Goal: Transaction & Acquisition: Subscribe to service/newsletter

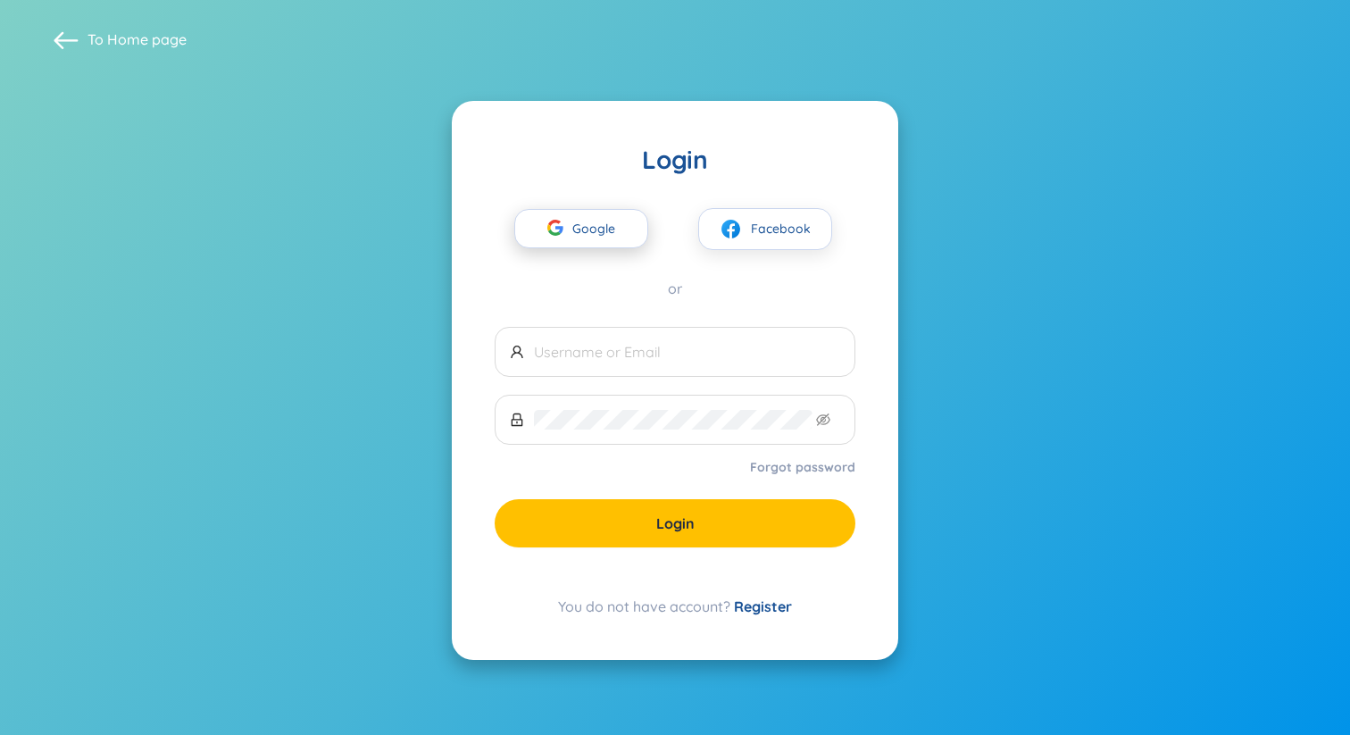
click at [605, 235] on span "Google" at bounding box center [598, 228] width 52 height 37
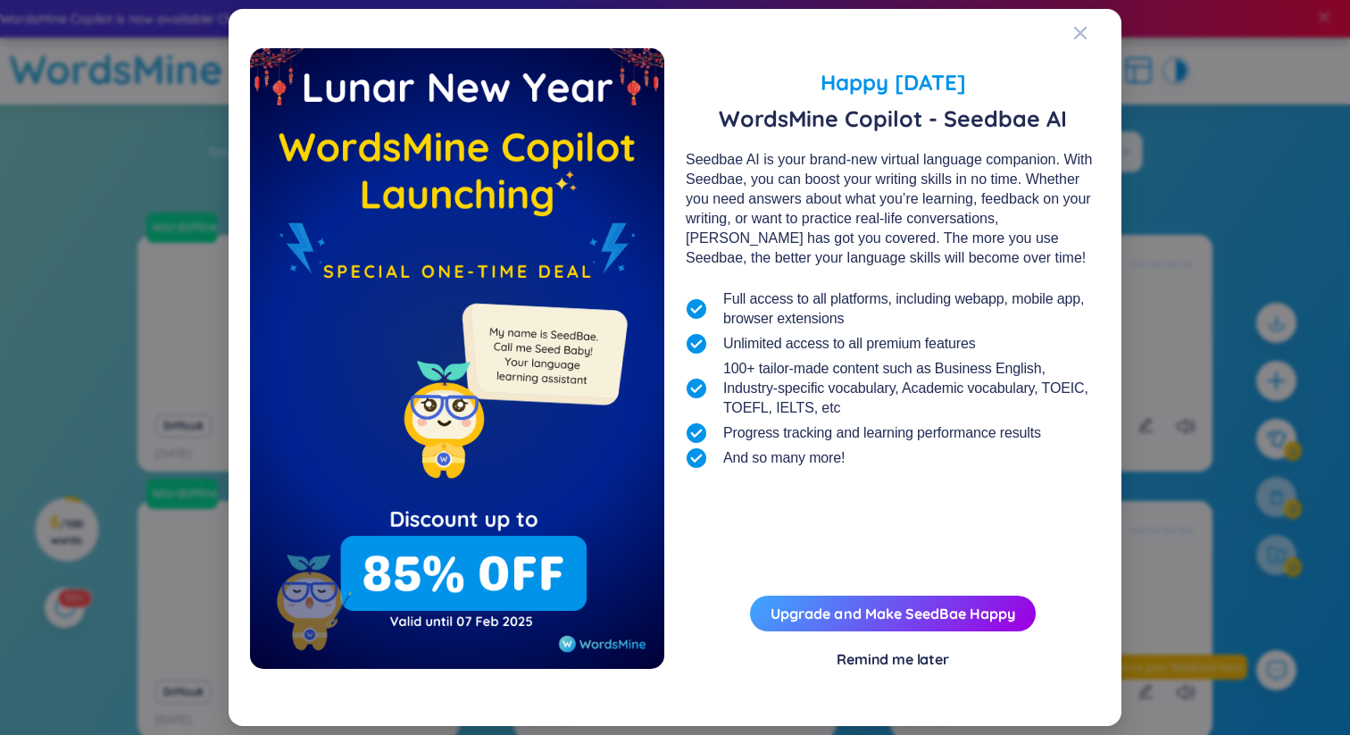
click at [876, 656] on div "Remind me later" at bounding box center [893, 659] width 112 height 20
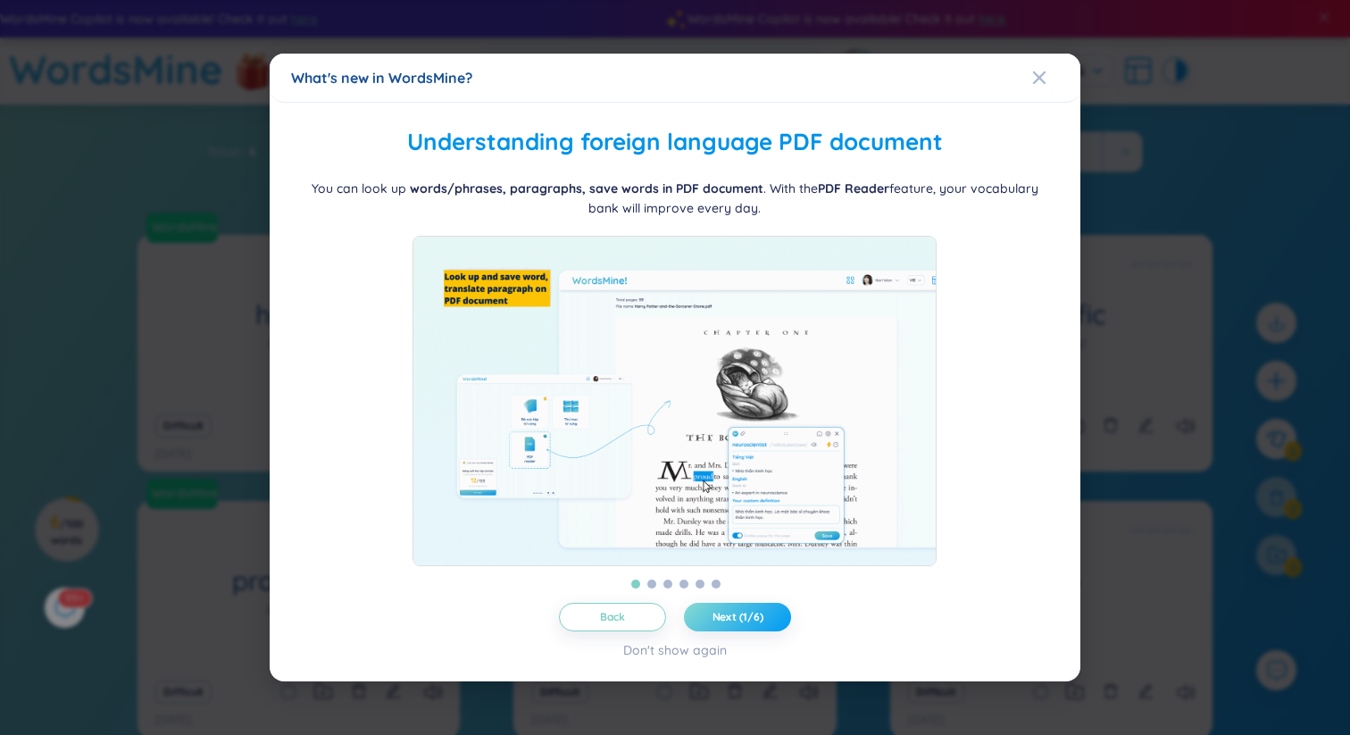
click at [726, 624] on span "Next (1/6)" at bounding box center [737, 617] width 51 height 14
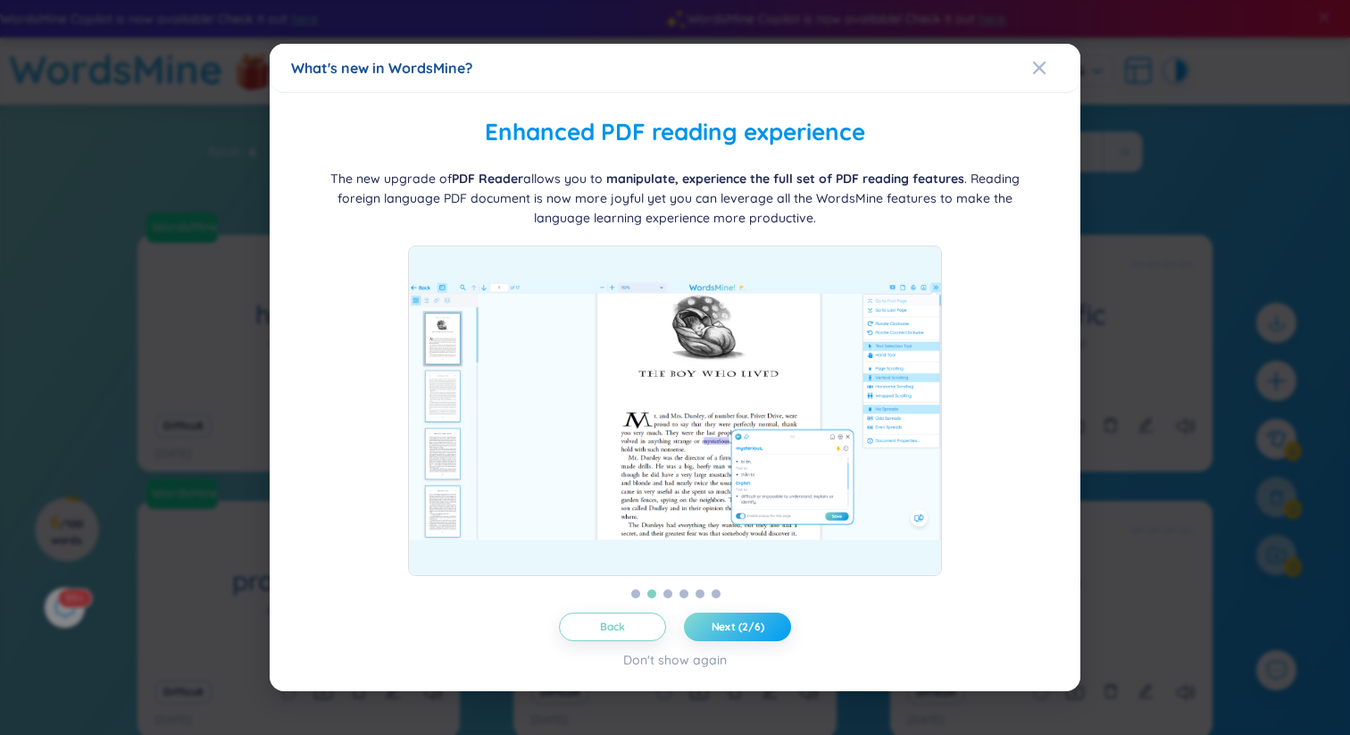
click at [738, 623] on span "Next (2/6)" at bounding box center [738, 627] width 53 height 14
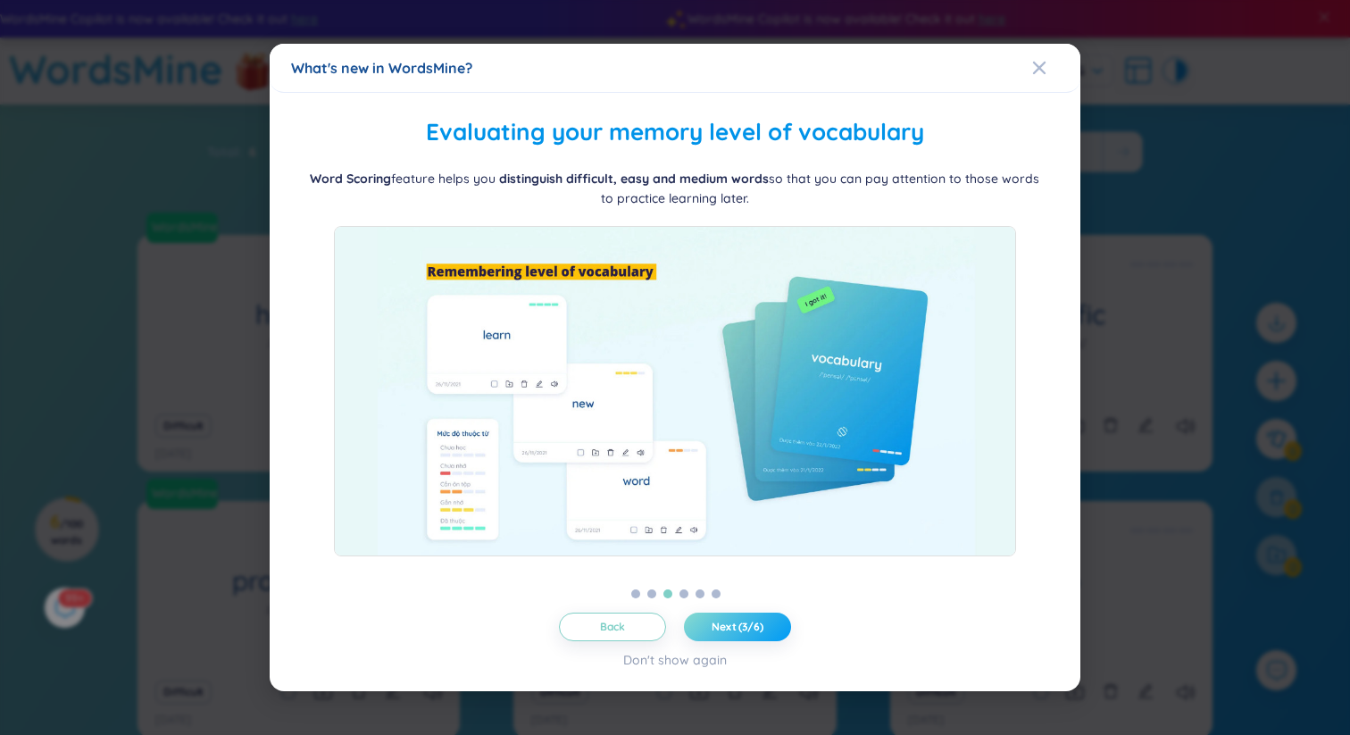
click at [738, 623] on span "Next (3/6)" at bounding box center [738, 627] width 52 height 14
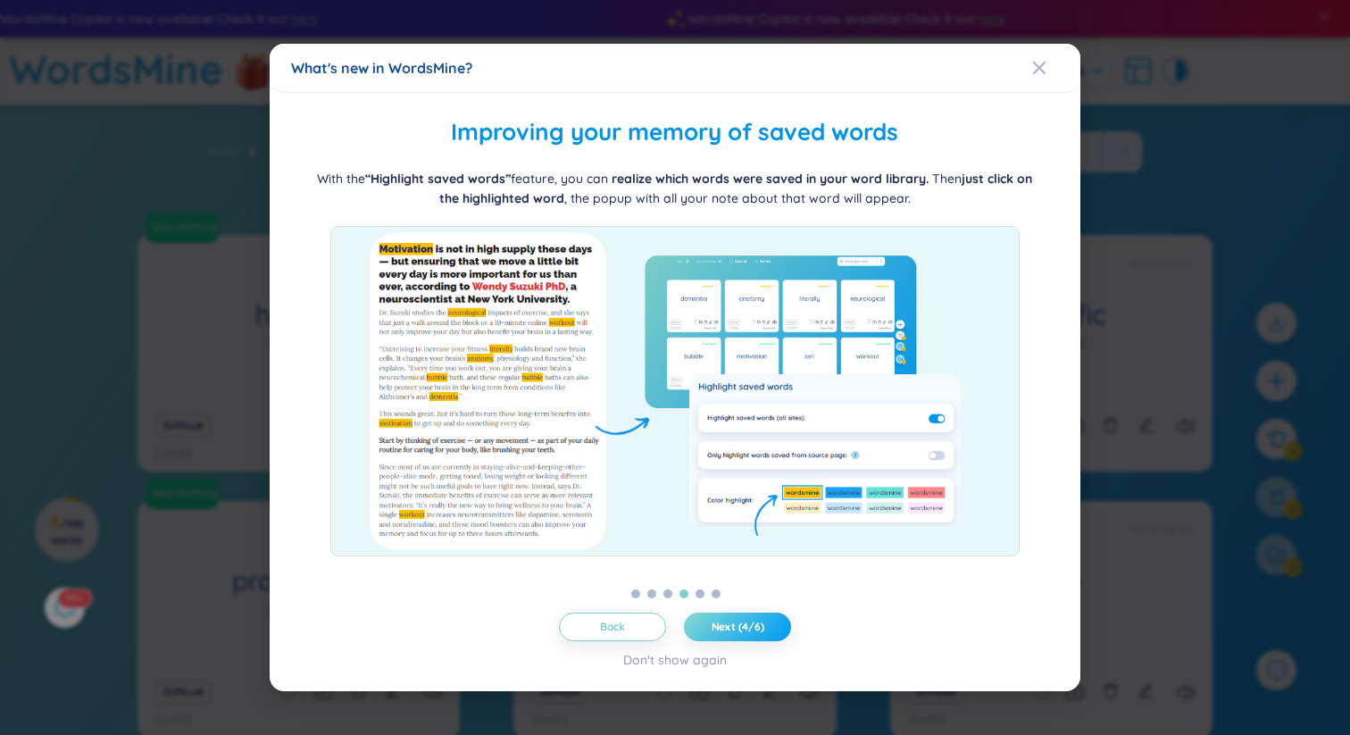
click at [738, 623] on span "Next (4/6)" at bounding box center [738, 627] width 53 height 14
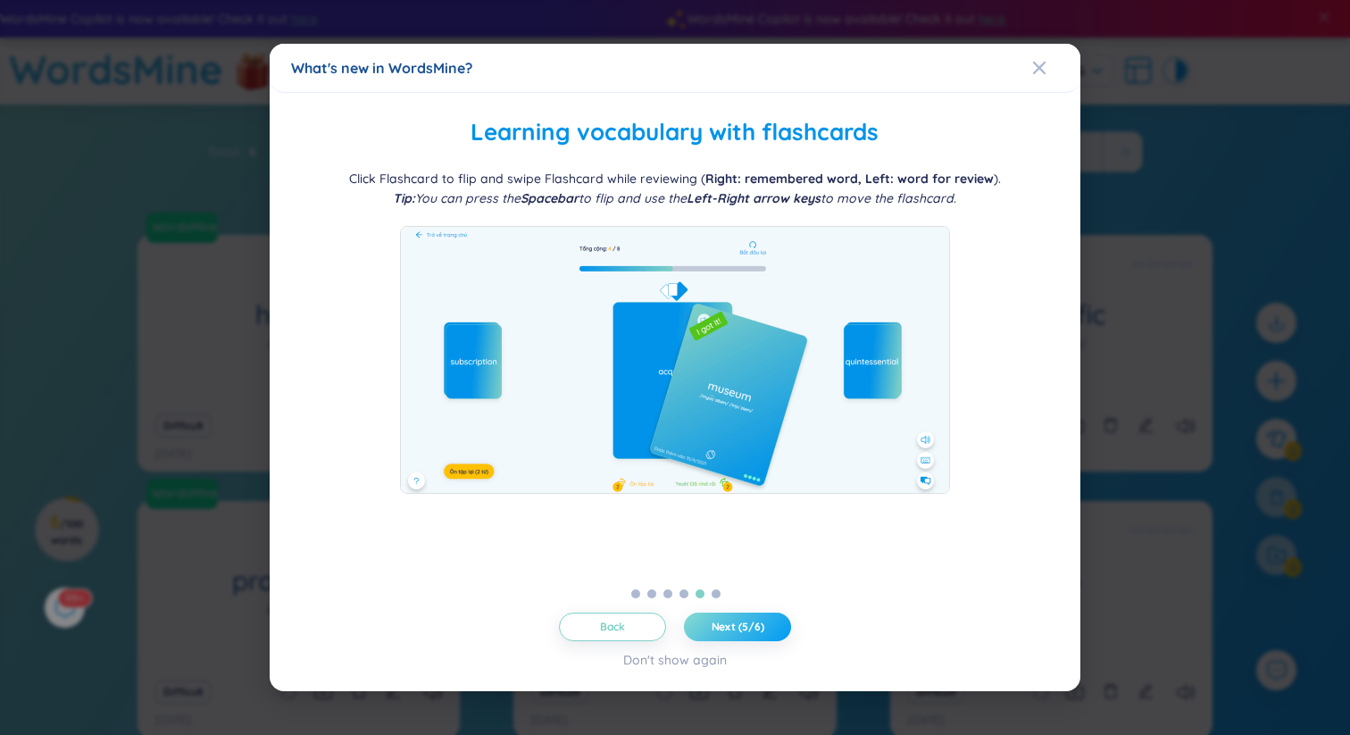
click at [738, 623] on span "Next (5/6)" at bounding box center [738, 627] width 53 height 14
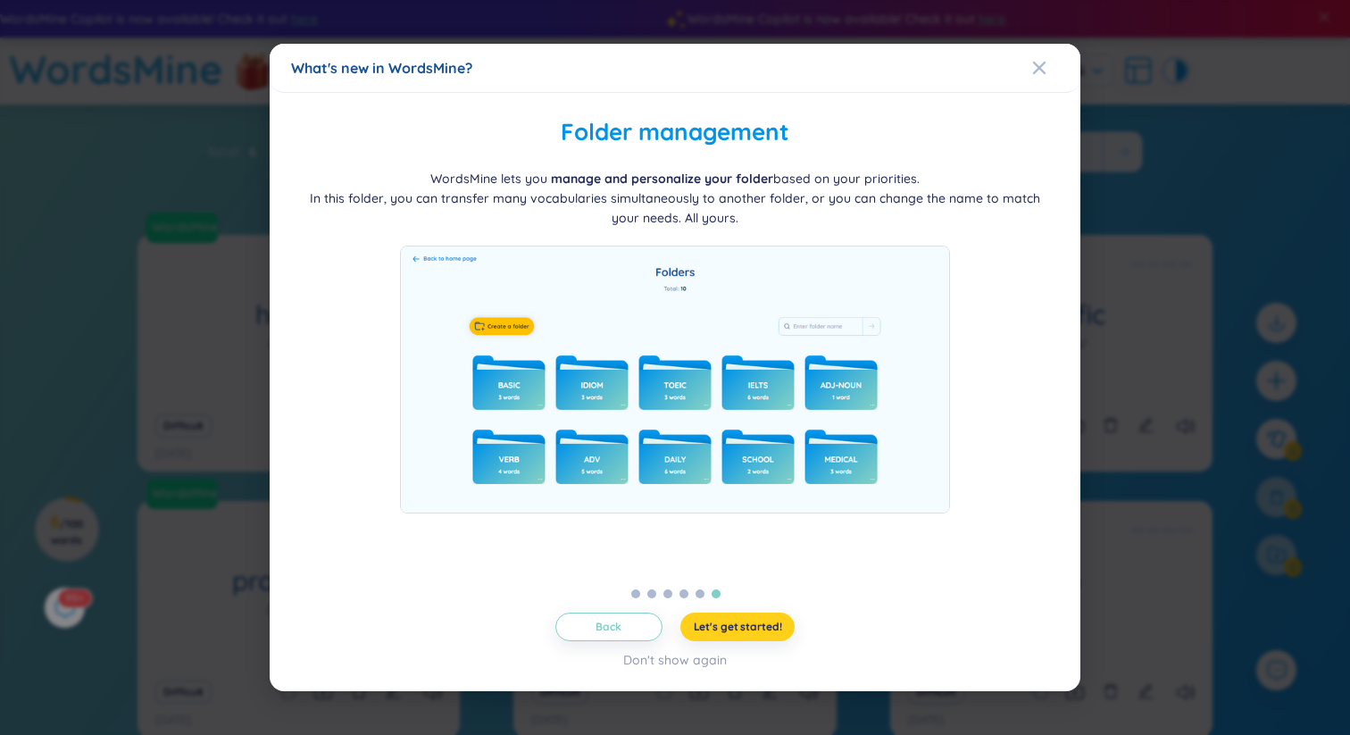
click at [744, 626] on span "Let's get started!" at bounding box center [738, 627] width 88 height 14
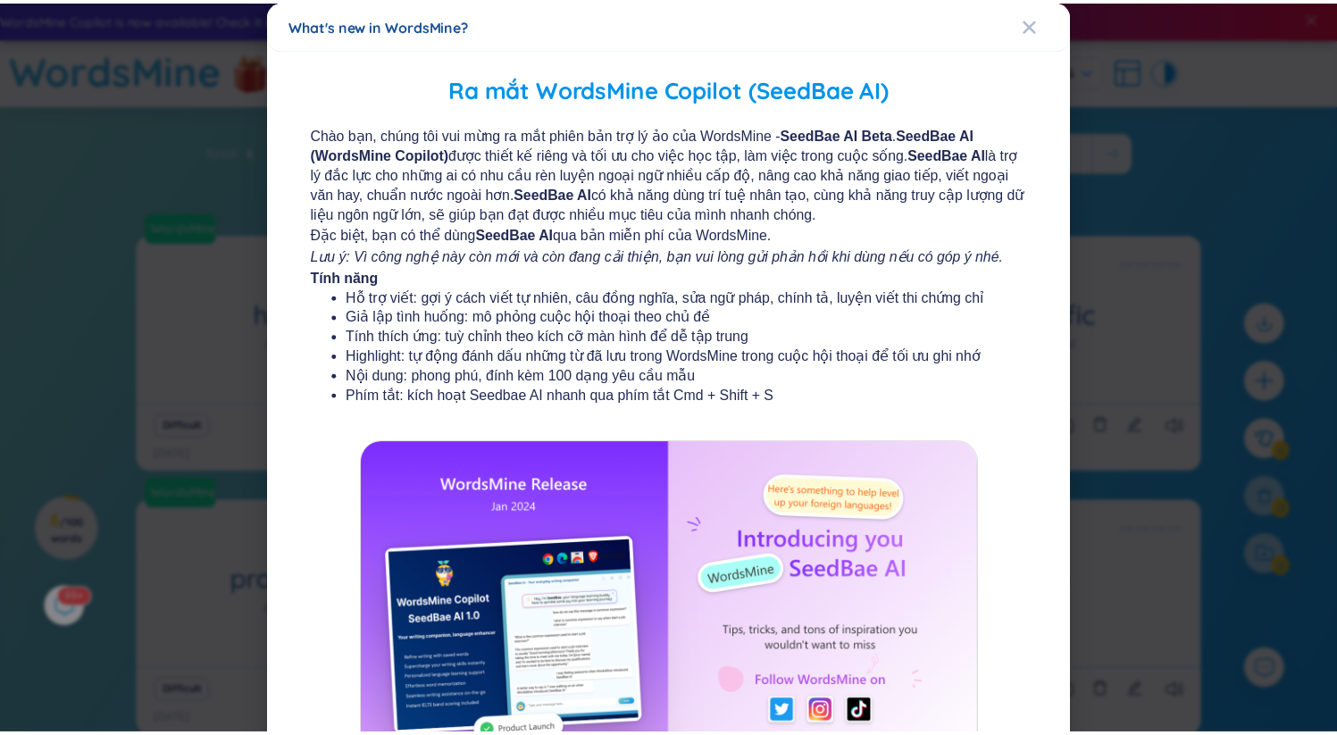
scroll to position [154, 0]
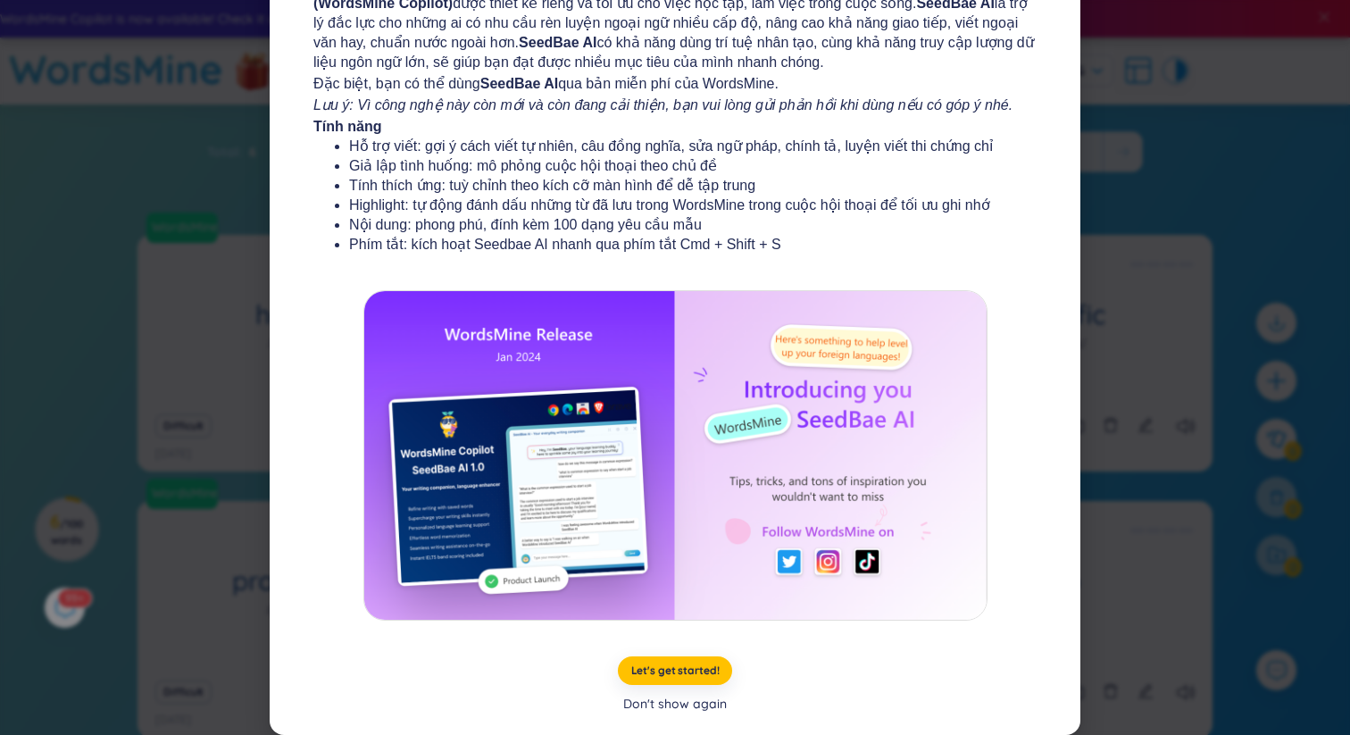
click at [674, 699] on div "Don't show again" at bounding box center [675, 704] width 104 height 20
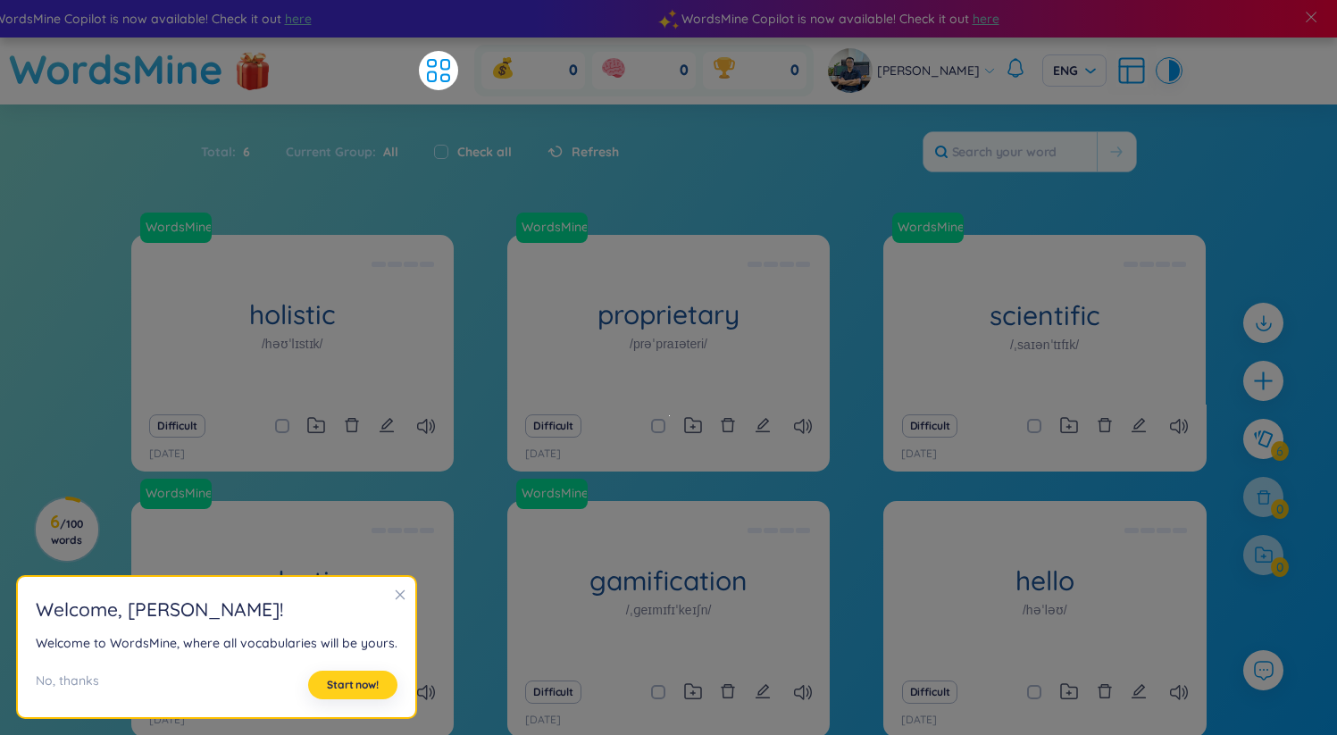
click at [354, 681] on span "Start now!" at bounding box center [353, 685] width 52 height 14
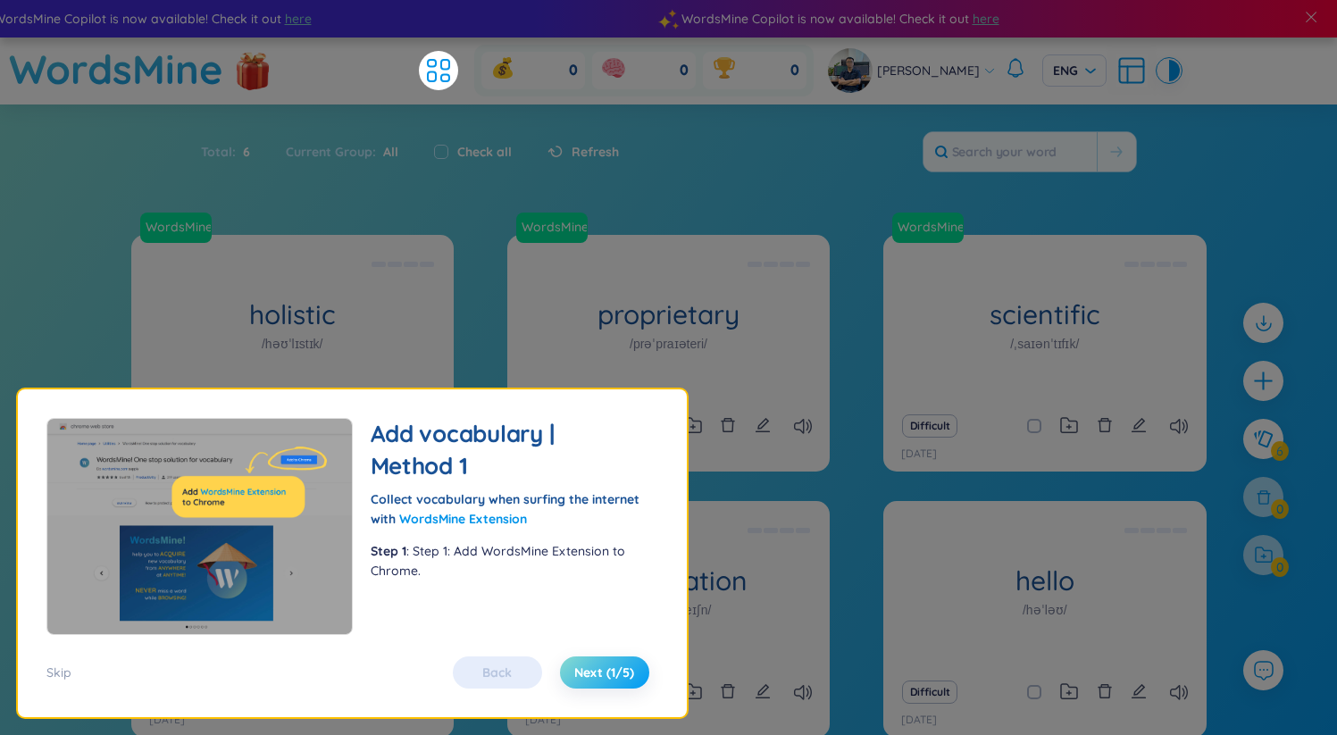
click at [594, 664] on span "Next (1/5)" at bounding box center [604, 672] width 60 height 18
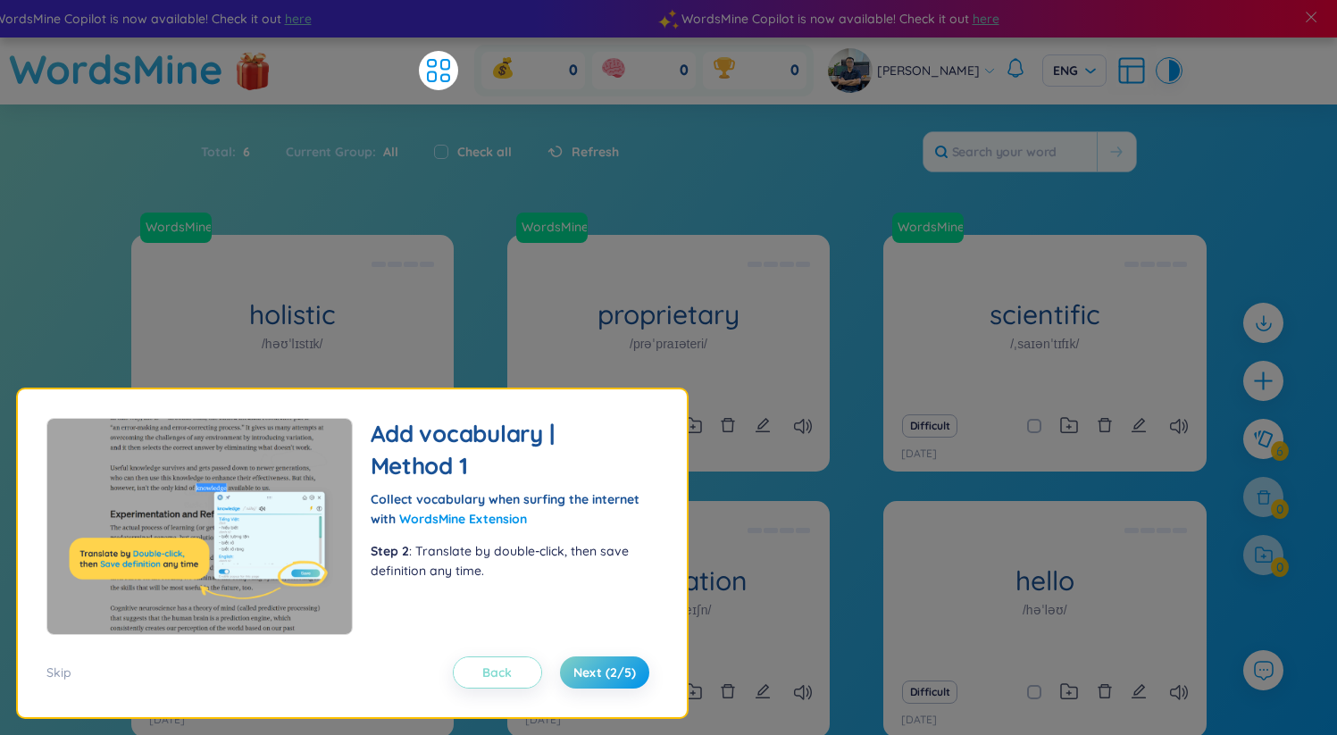
click at [500, 676] on span "Back" at bounding box center [496, 672] width 29 height 18
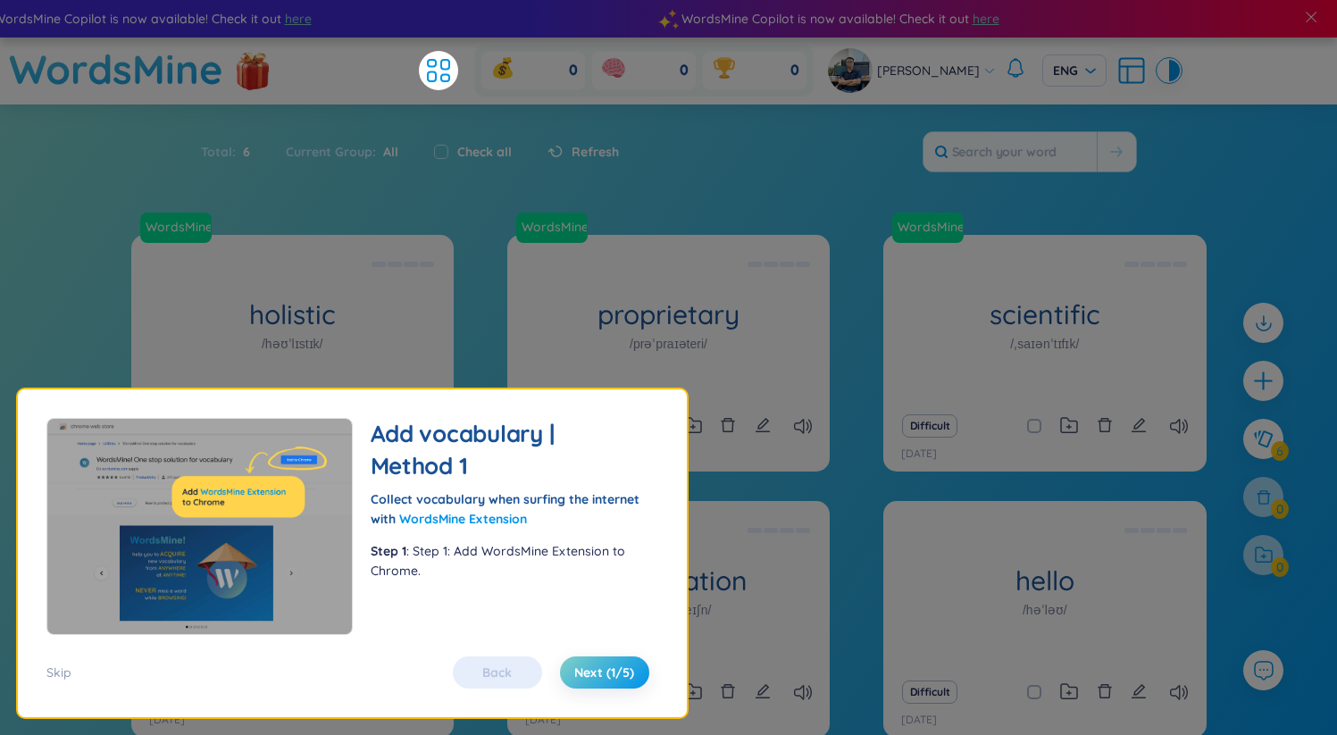
click at [474, 519] on link "WordsMine Extension" at bounding box center [463, 519] width 128 height 16
click at [609, 679] on span "Next (1/5)" at bounding box center [604, 672] width 60 height 18
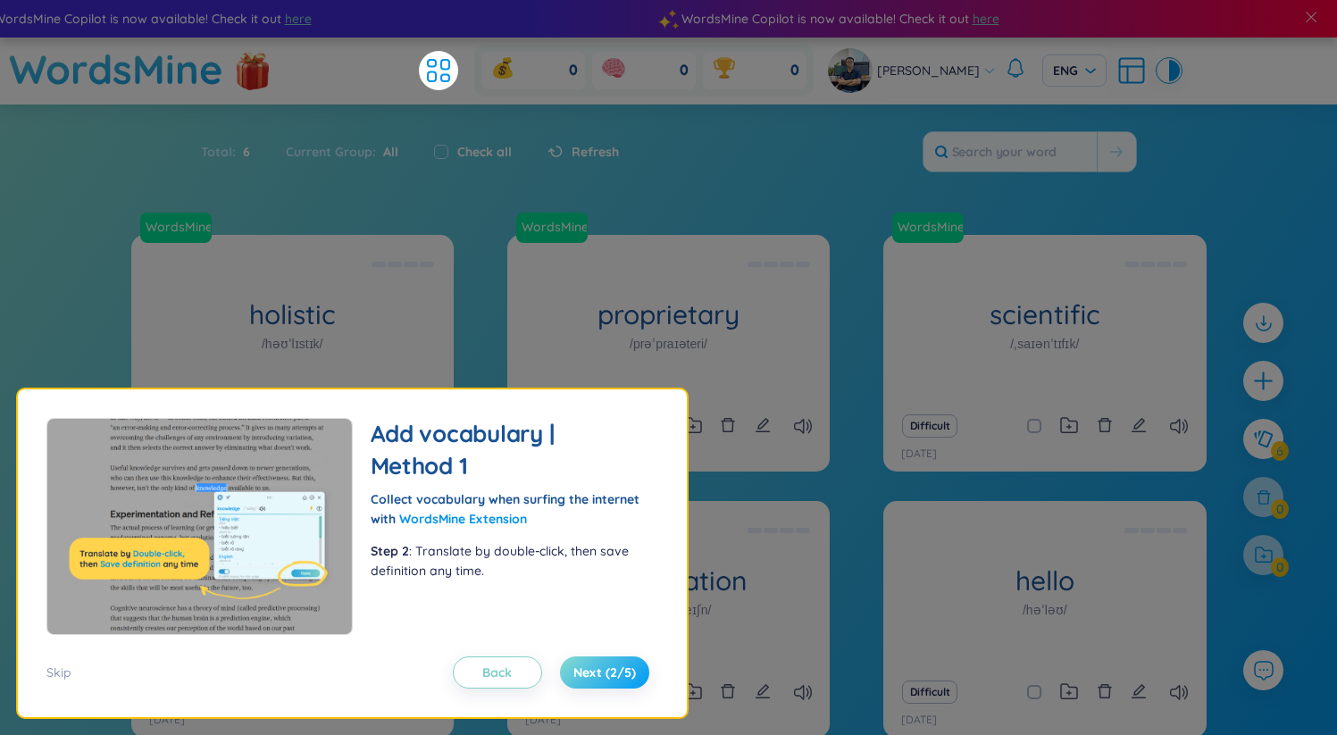
click at [612, 682] on button "Next (2/5)" at bounding box center [604, 672] width 89 height 32
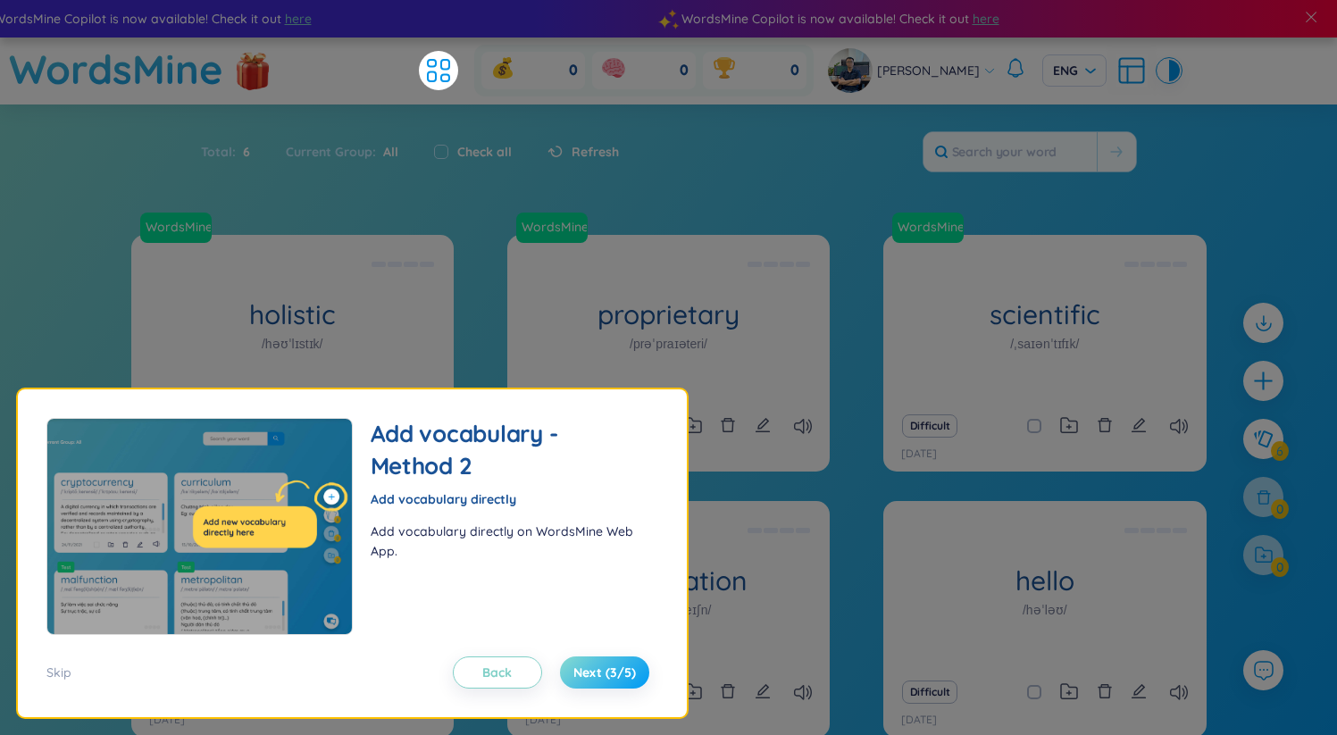
click at [608, 676] on span "Next (3/5)" at bounding box center [604, 672] width 62 height 18
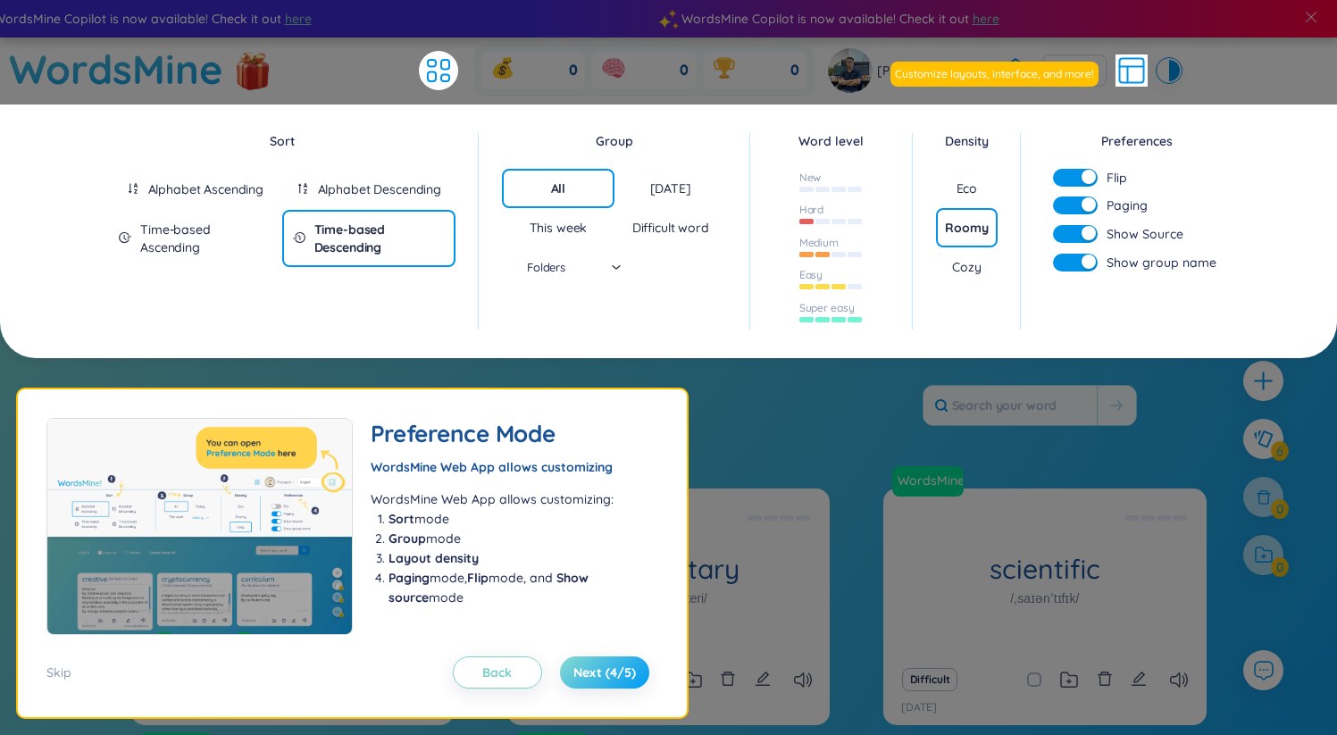
click at [608, 676] on span "Next (4/5)" at bounding box center [604, 672] width 62 height 18
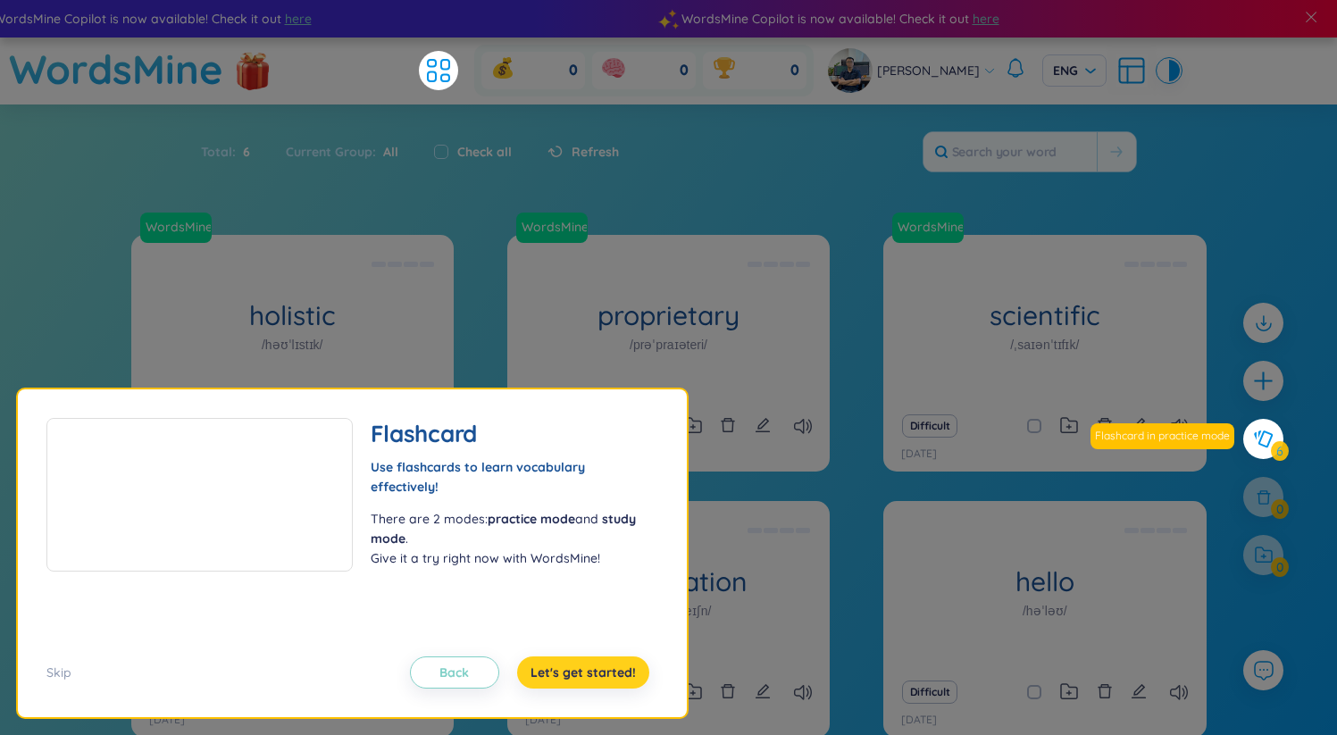
click at [604, 671] on span "Let's get started!" at bounding box center [582, 672] width 105 height 18
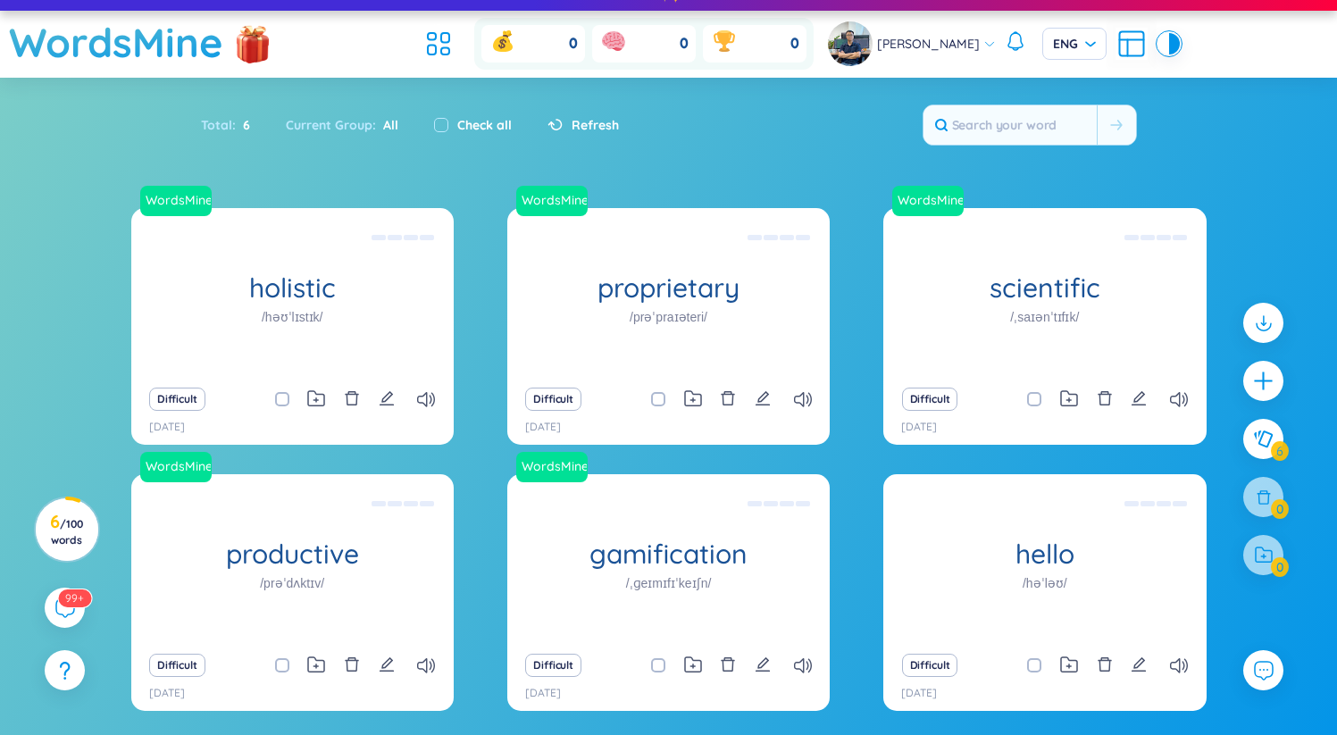
scroll to position [96, 0]
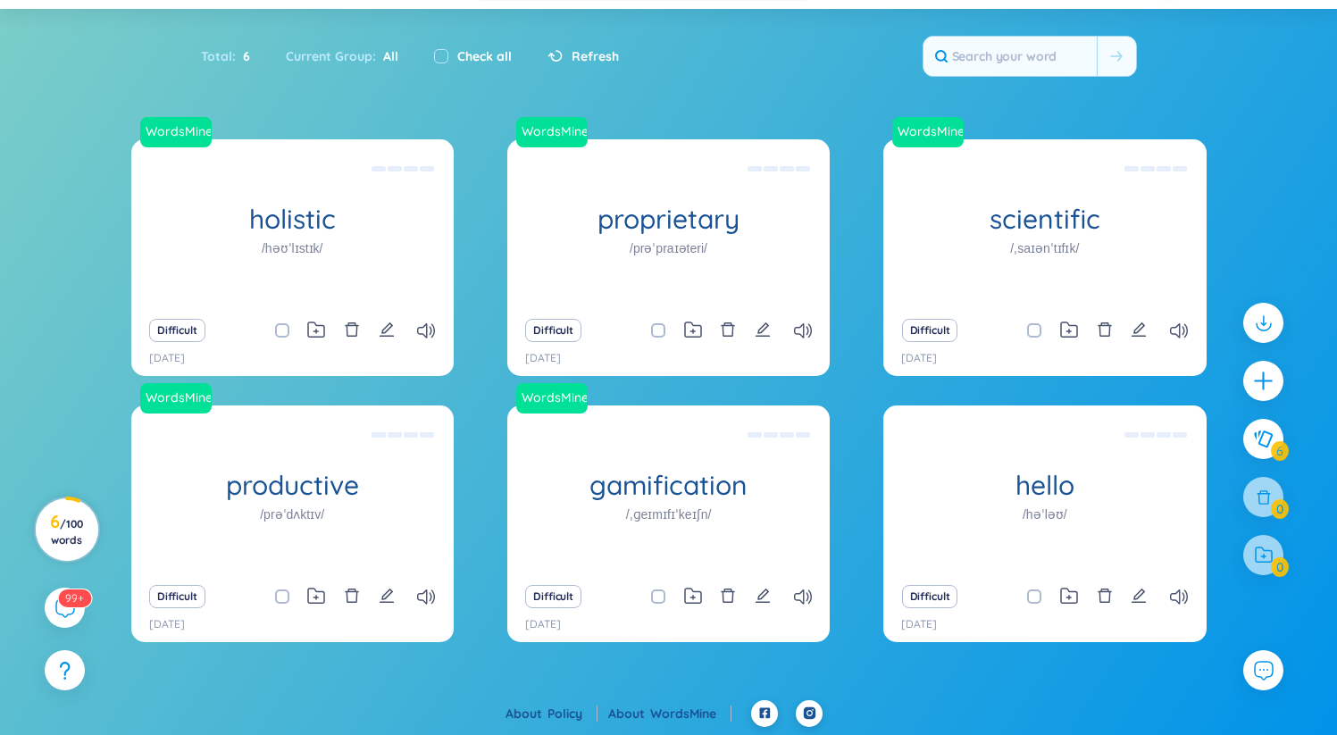
click at [62, 531] on h3 "6 / 100 words" at bounding box center [66, 530] width 40 height 32
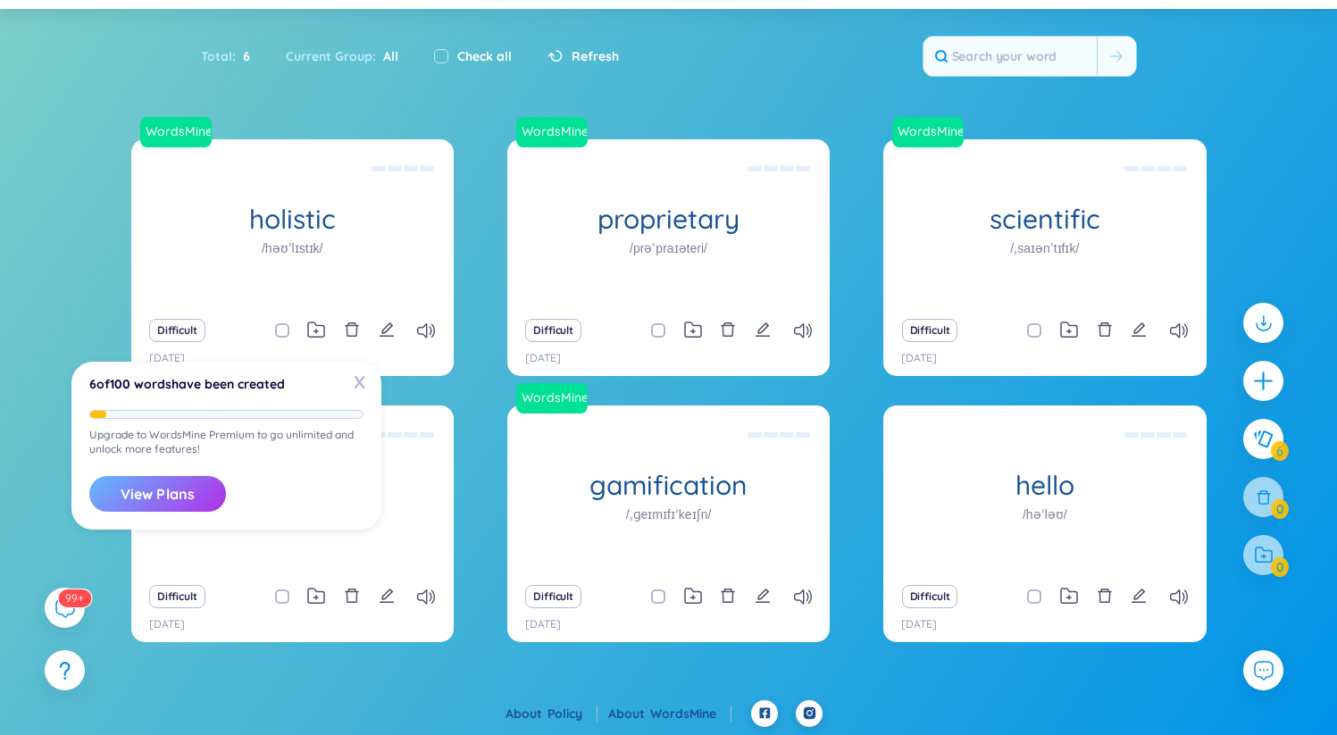
click at [175, 486] on button "View Plans" at bounding box center [157, 494] width 137 height 36
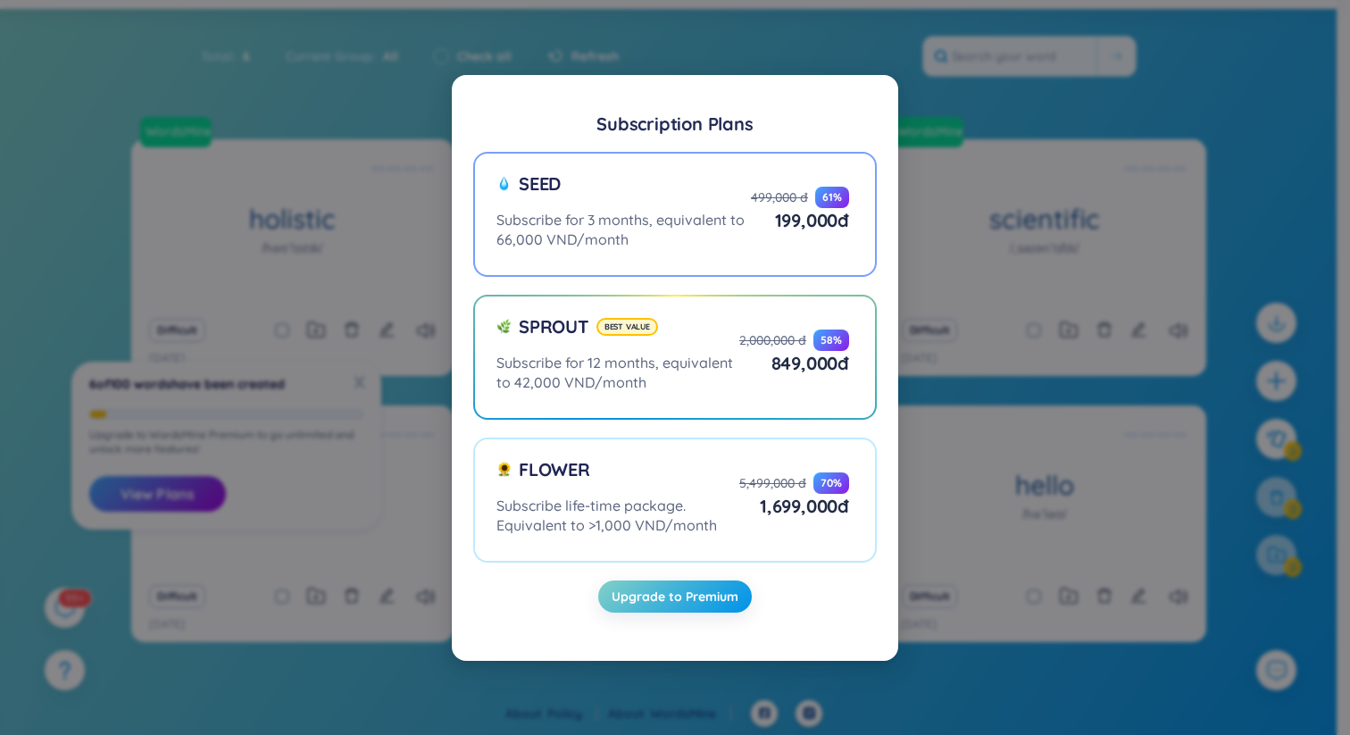
click at [659, 204] on div "Seed" at bounding box center [623, 190] width 254 height 38
click at [0, 0] on input "Seed Subscribe for 3 months, equivalent to 66,000 VND/month 499,000 đ 61 % 199,…" at bounding box center [0, 0] width 0 height 0
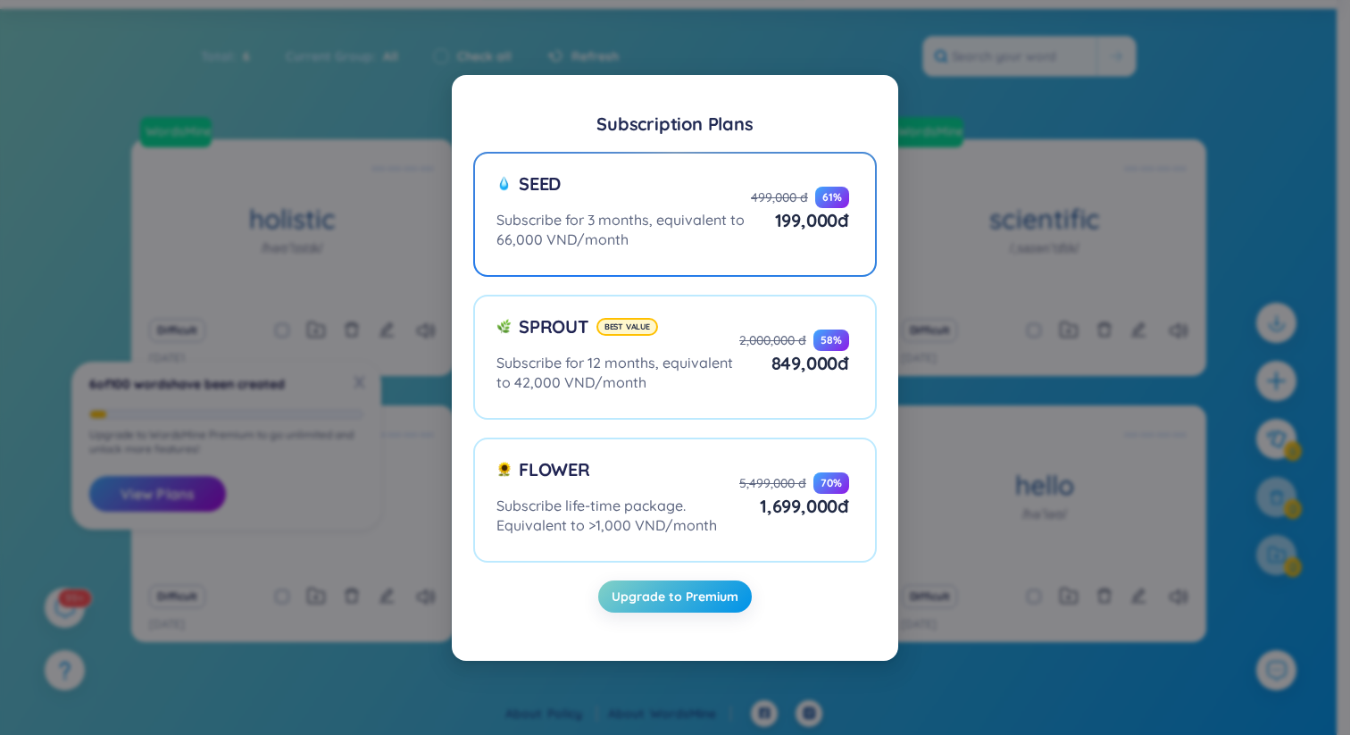
click at [657, 205] on div "Seed" at bounding box center [623, 190] width 254 height 38
click at [0, 0] on input "Seed Subscribe for 3 months, equivalent to 66,000 VND/month 499,000 đ 61 % 199,…" at bounding box center [0, 0] width 0 height 0
click at [657, 205] on div "Seed" at bounding box center [623, 190] width 254 height 38
click at [0, 0] on input "Seed Subscribe for 3 months, equivalent to 66,000 VND/month 499,000 đ 61 % 199,…" at bounding box center [0, 0] width 0 height 0
click at [971, 232] on div "Subscription Plans Seed Subscribe for 3 months, equivalent to 66,000 VND/month …" at bounding box center [675, 367] width 1350 height 735
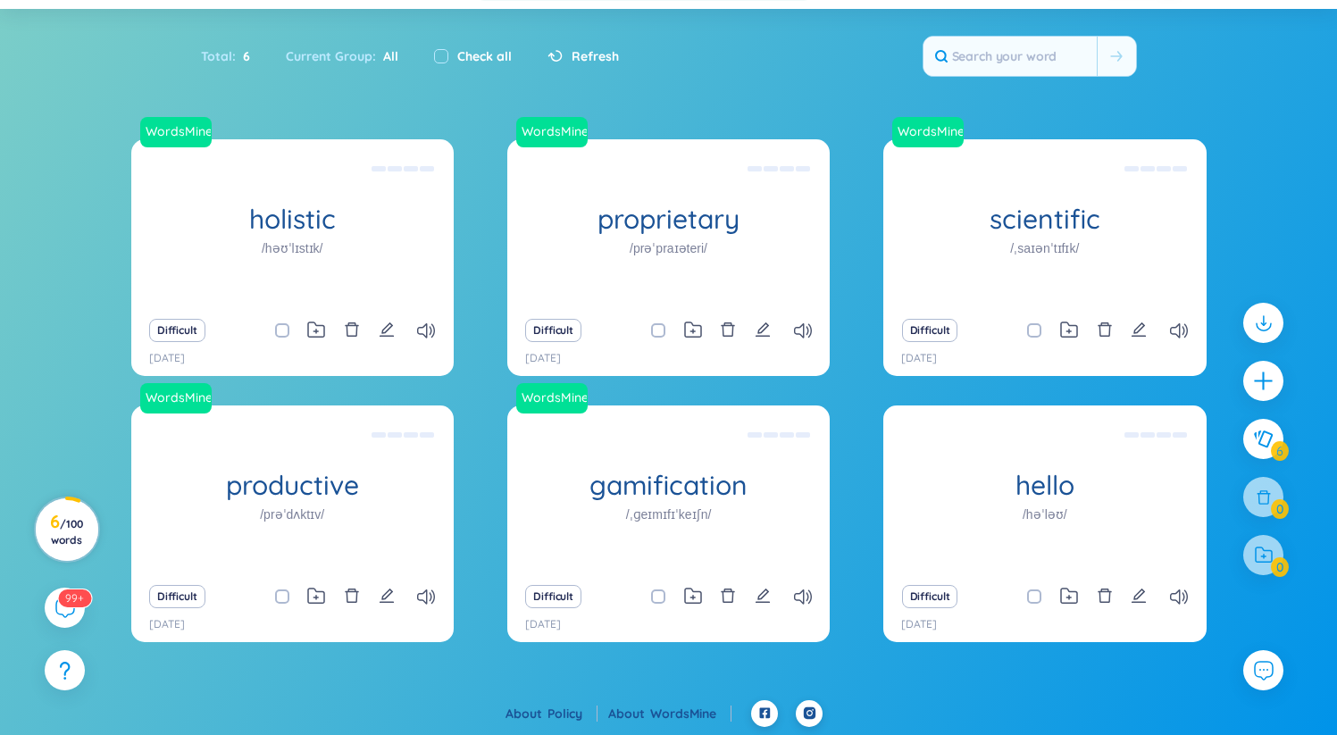
click at [58, 518] on h3 "6 / 100 words" at bounding box center [66, 530] width 40 height 32
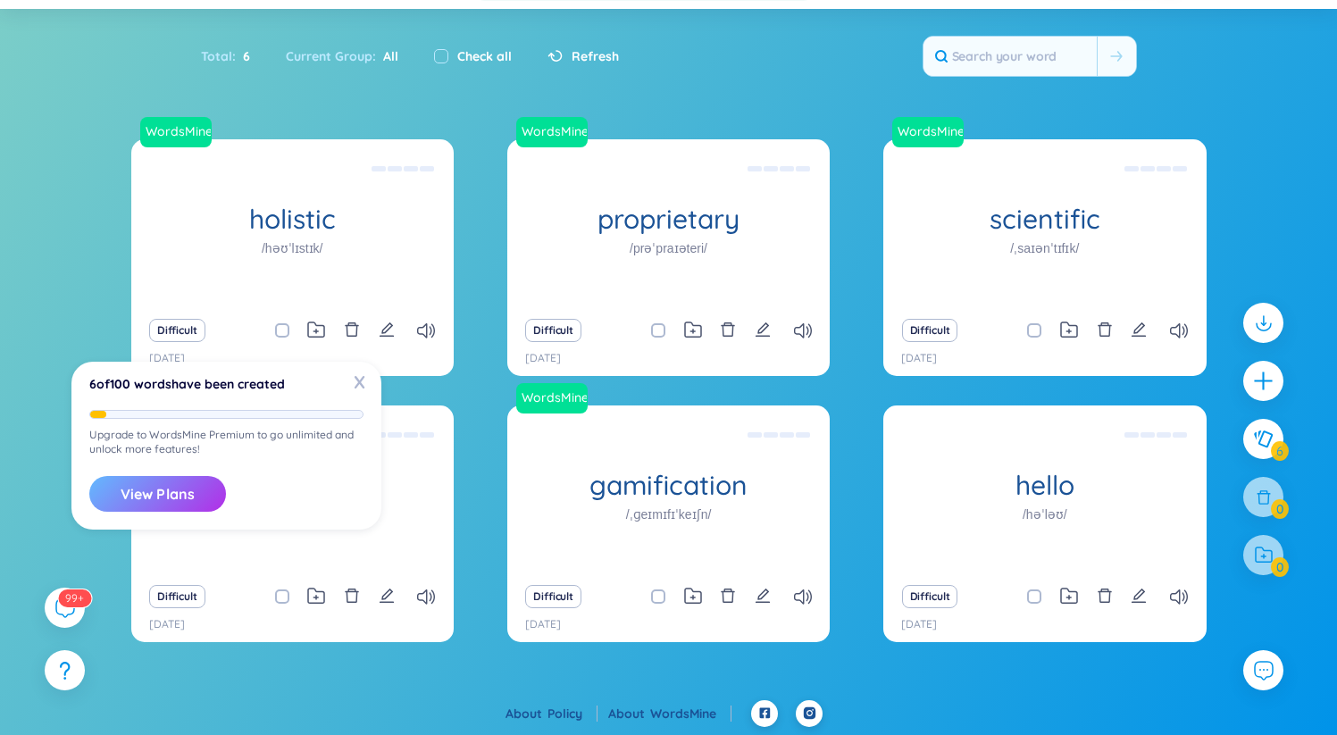
click at [172, 487] on button "View Plans" at bounding box center [157, 494] width 137 height 36
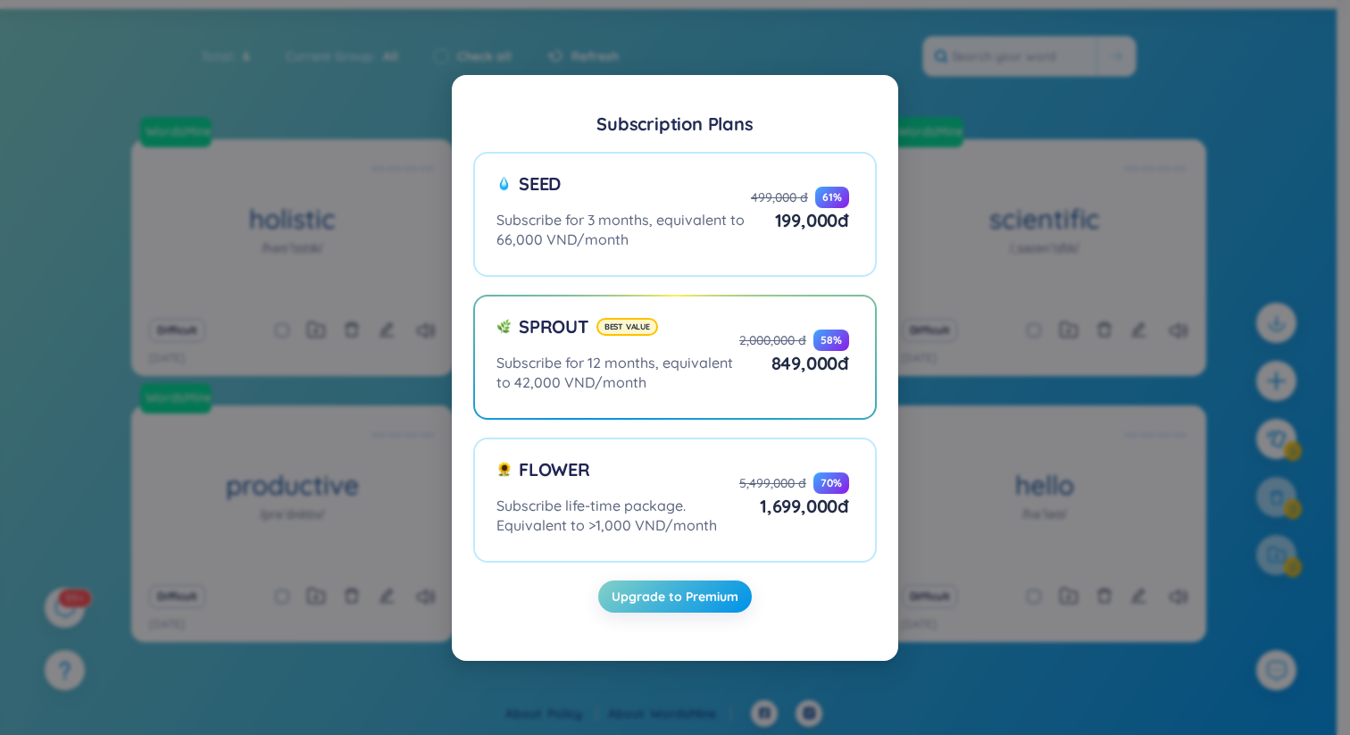
click at [1041, 114] on div "Subscription Plans Seed Subscribe for 3 months, equivalent to 66,000 VND/month …" at bounding box center [675, 367] width 1350 height 735
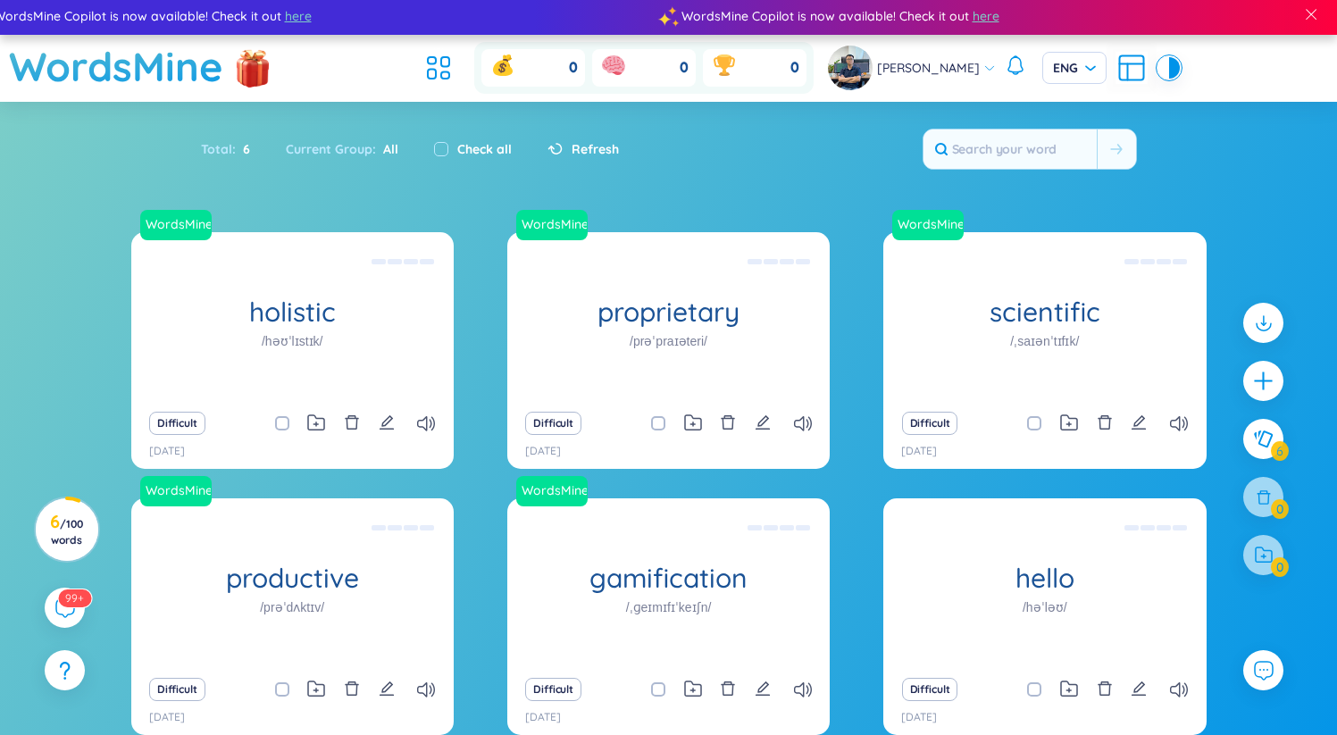
scroll to position [0, 0]
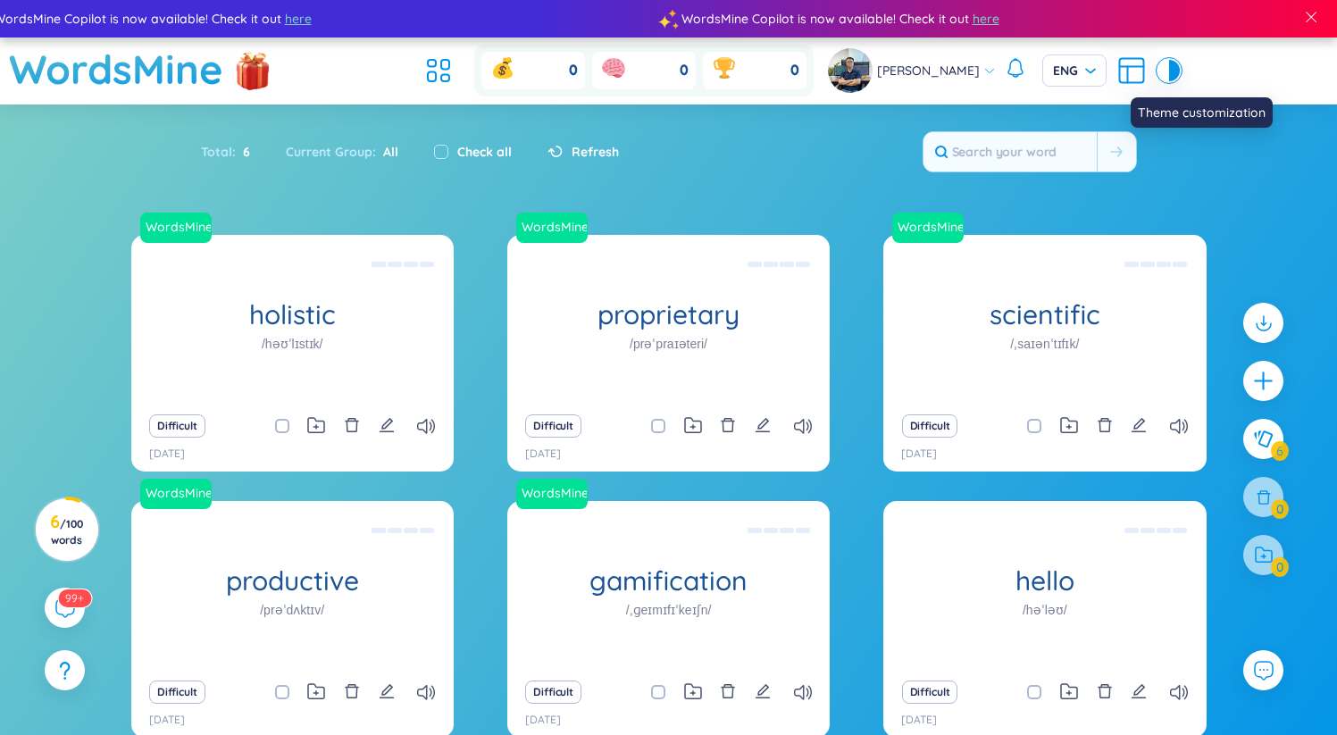
click at [1169, 72] on div at bounding box center [1174, 70] width 11 height 21
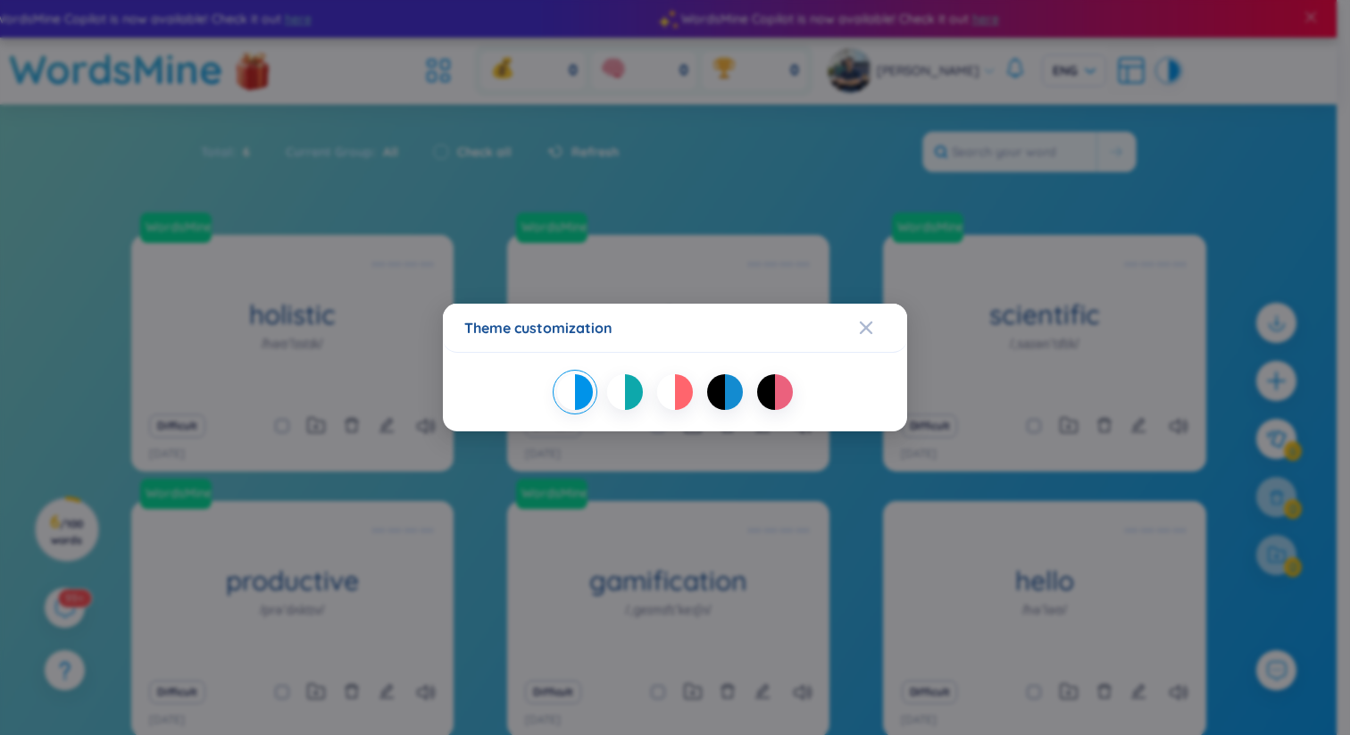
click at [1146, 72] on div "Theme customization" at bounding box center [675, 367] width 1350 height 735
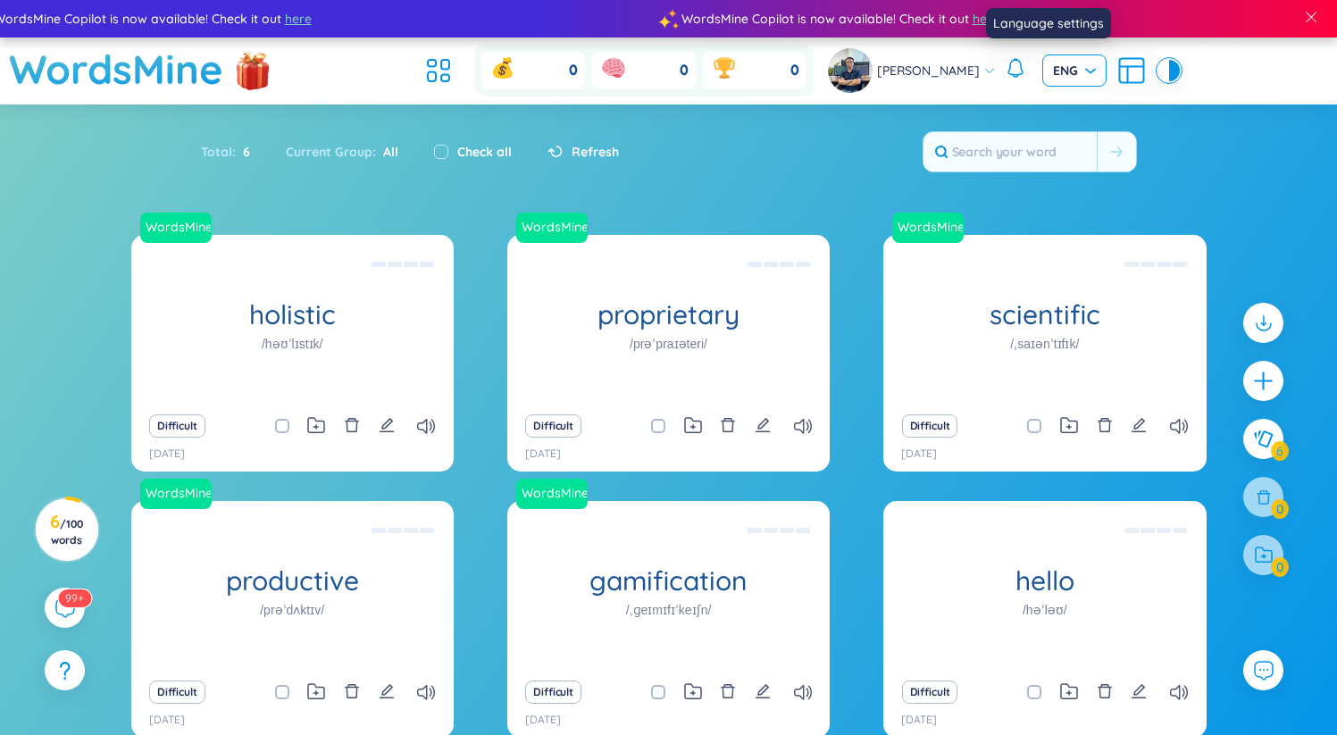
click at [1066, 69] on span "ENG" at bounding box center [1074, 71] width 43 height 18
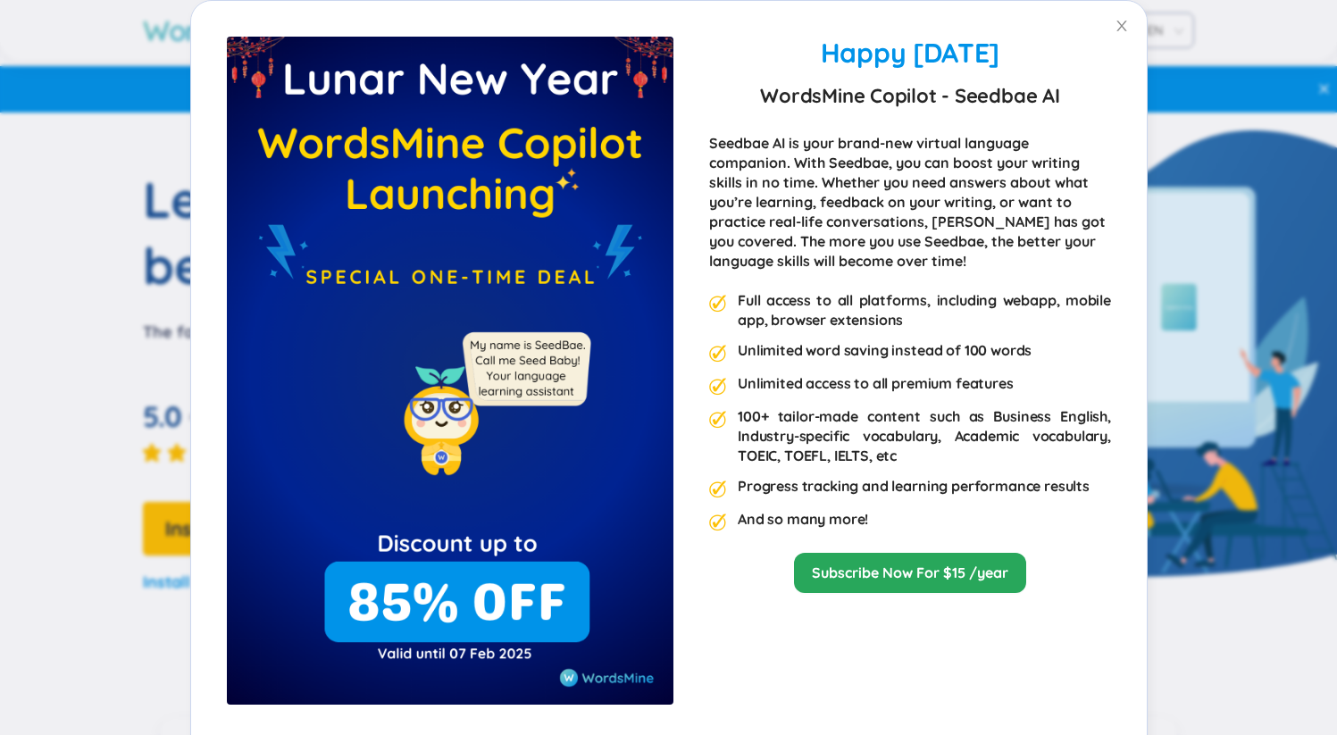
click at [873, 28] on div "Happy Lunar New Year 2025 WordsMine Copilot - Seedbae AI Seedbae AI is your bra…" at bounding box center [668, 367] width 1337 height 735
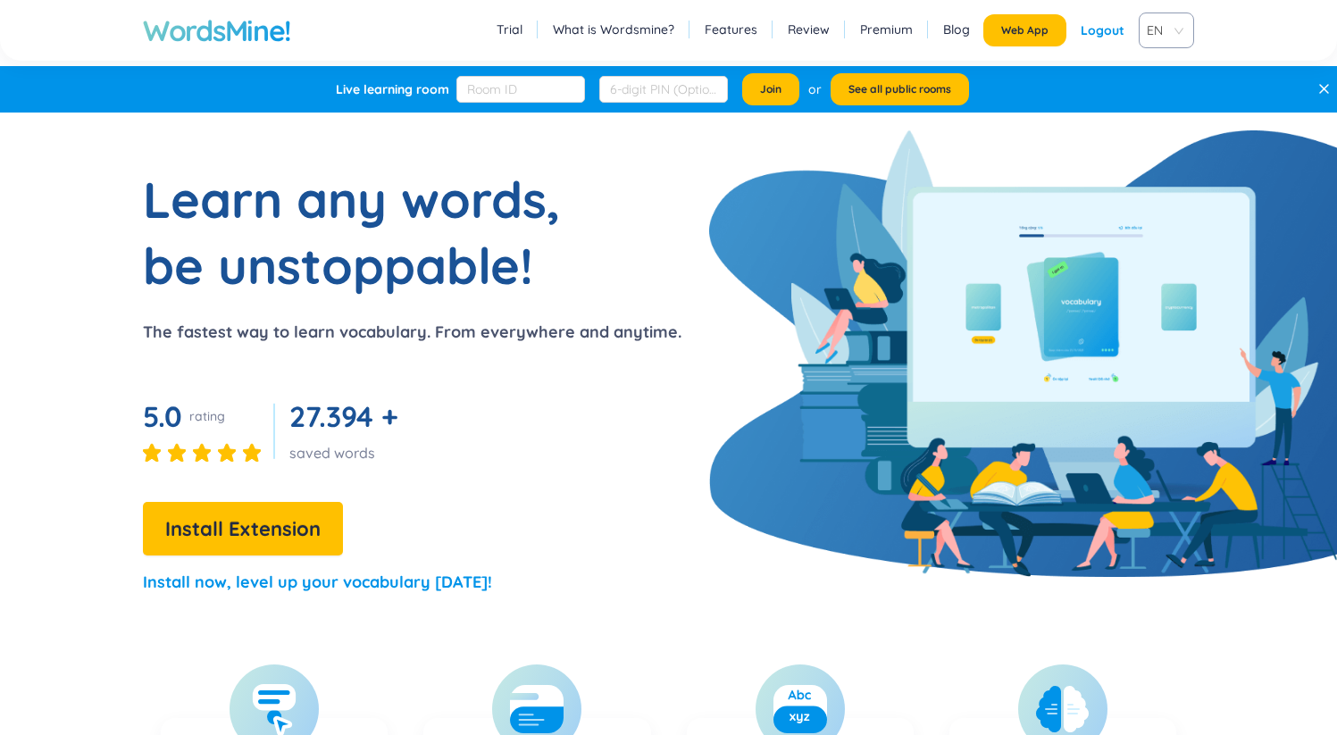
click at [873, 28] on link "Premium" at bounding box center [886, 30] width 53 height 18
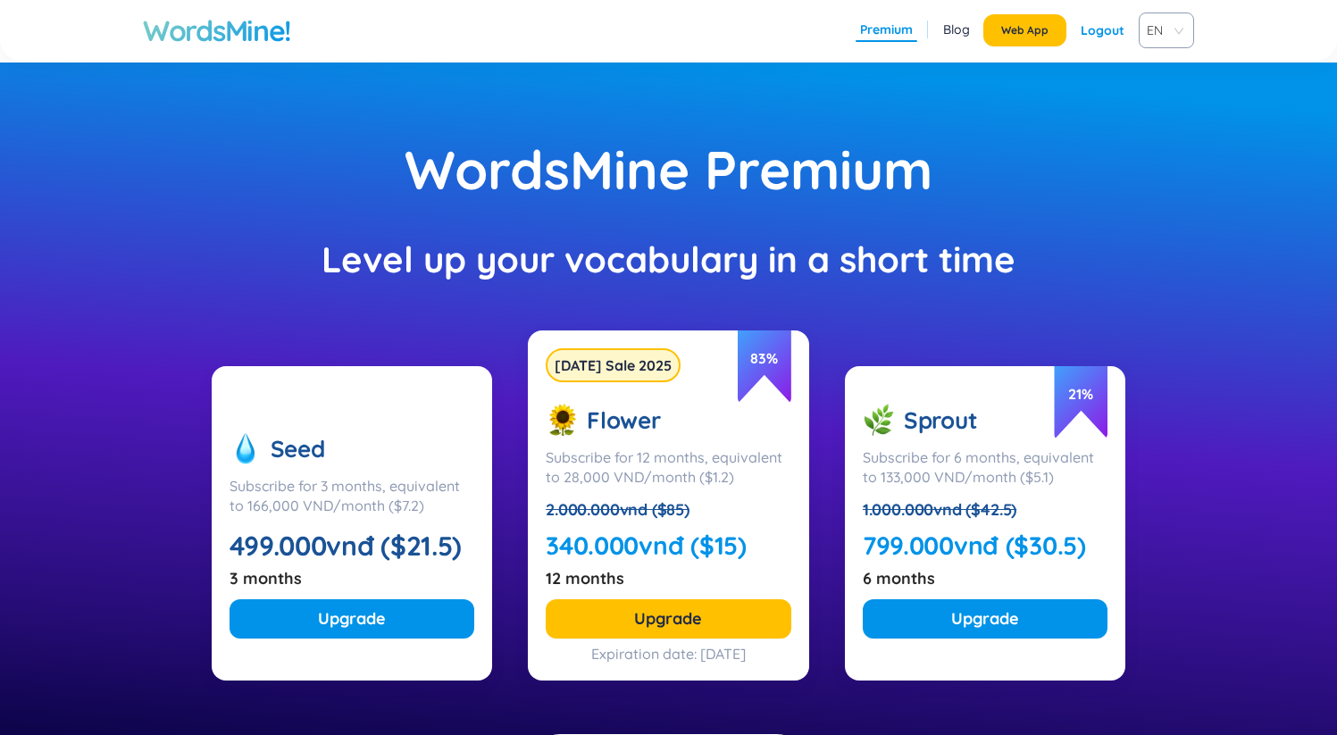
click at [372, 446] on div "Seed" at bounding box center [352, 448] width 246 height 33
click at [368, 482] on div "Subscribe for 3 months, equivalent to 166,000 VND/month ($7.2)" at bounding box center [352, 495] width 246 height 39
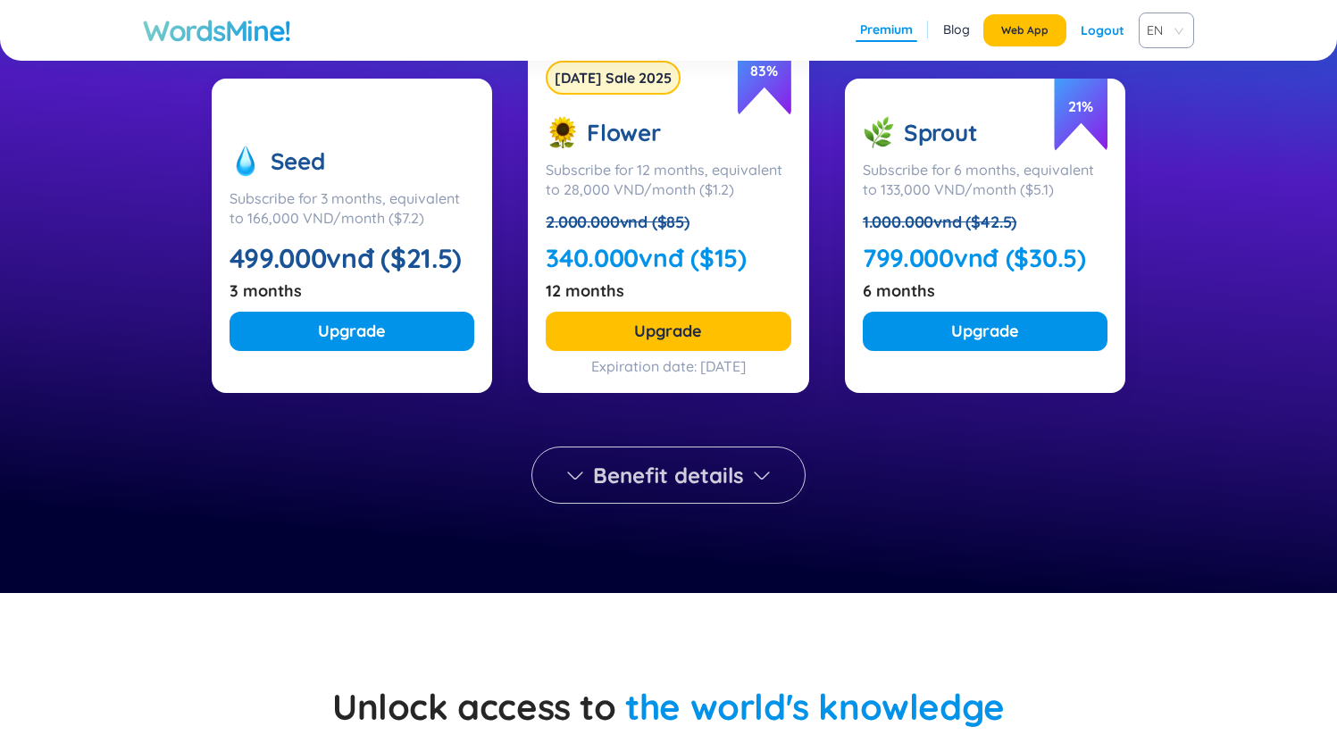
click at [630, 493] on button "Benefit details" at bounding box center [668, 474] width 274 height 57
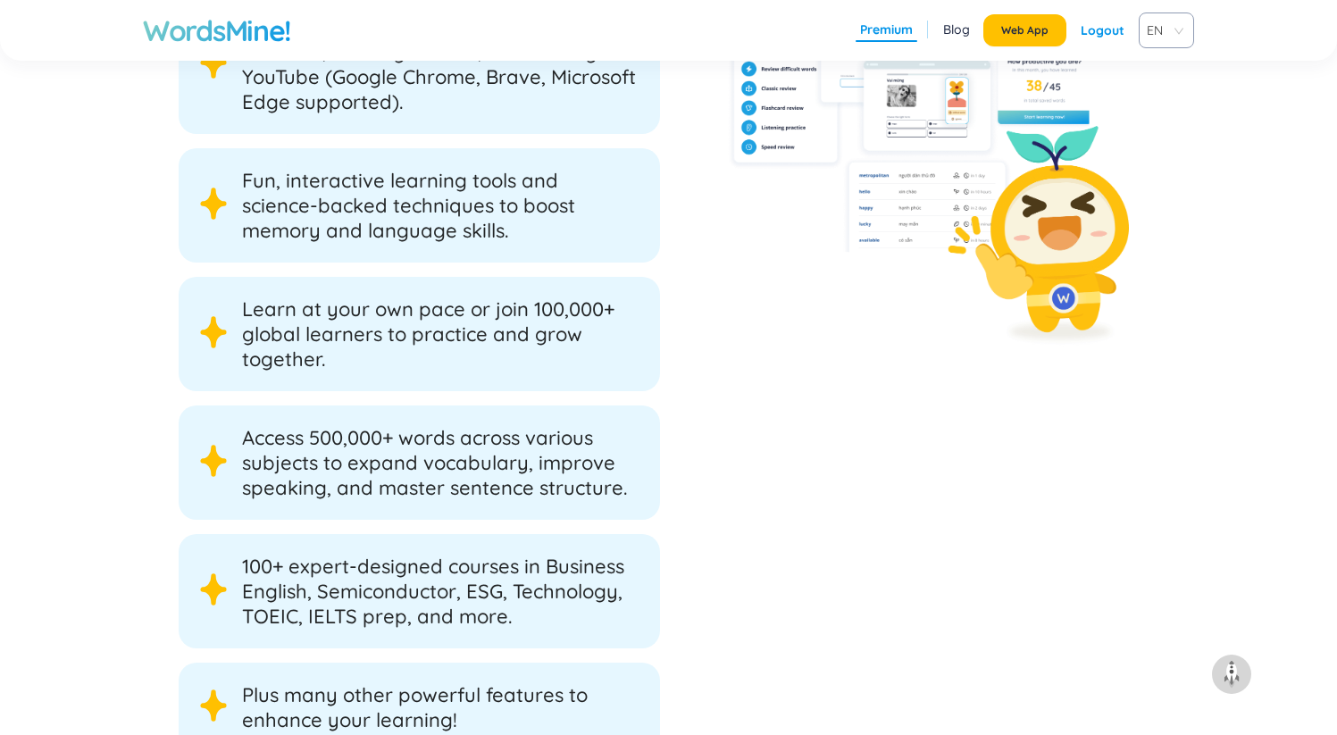
scroll to position [3251, 0]
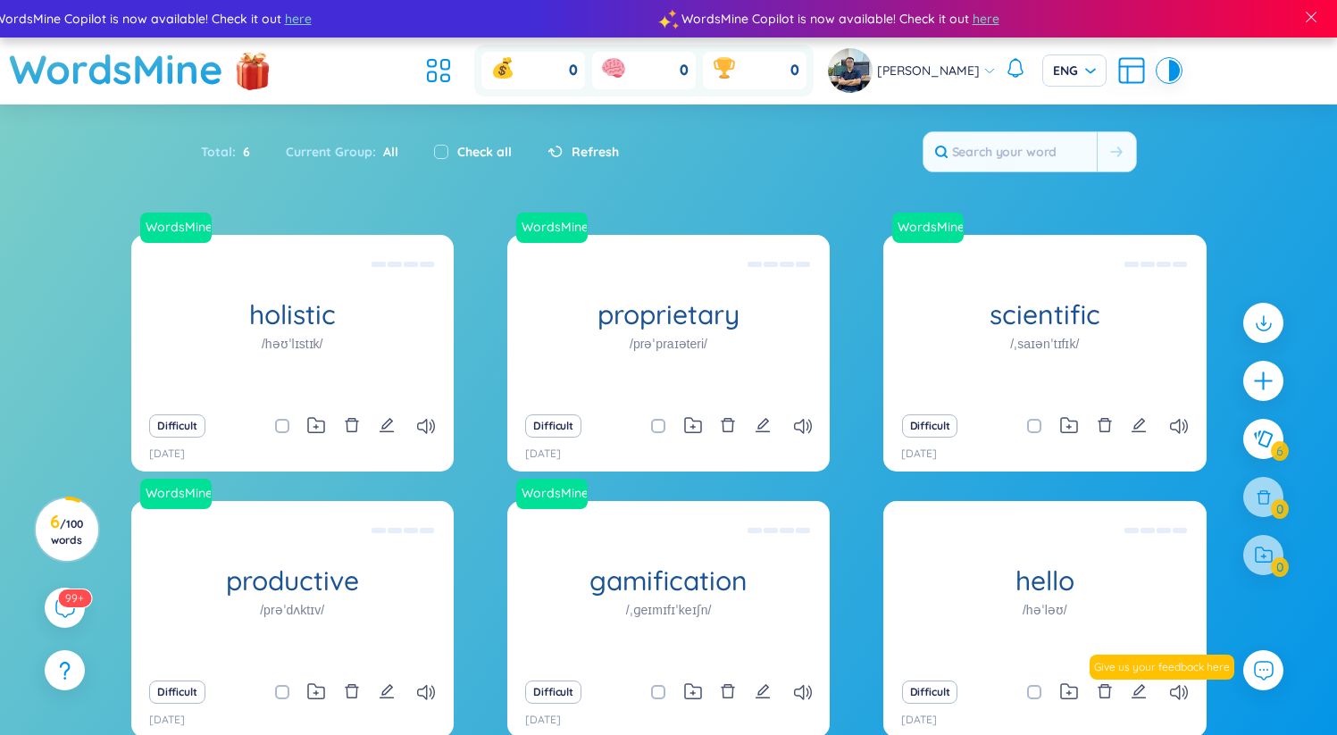
click at [571, 154] on span "Refresh" at bounding box center [594, 152] width 47 height 20
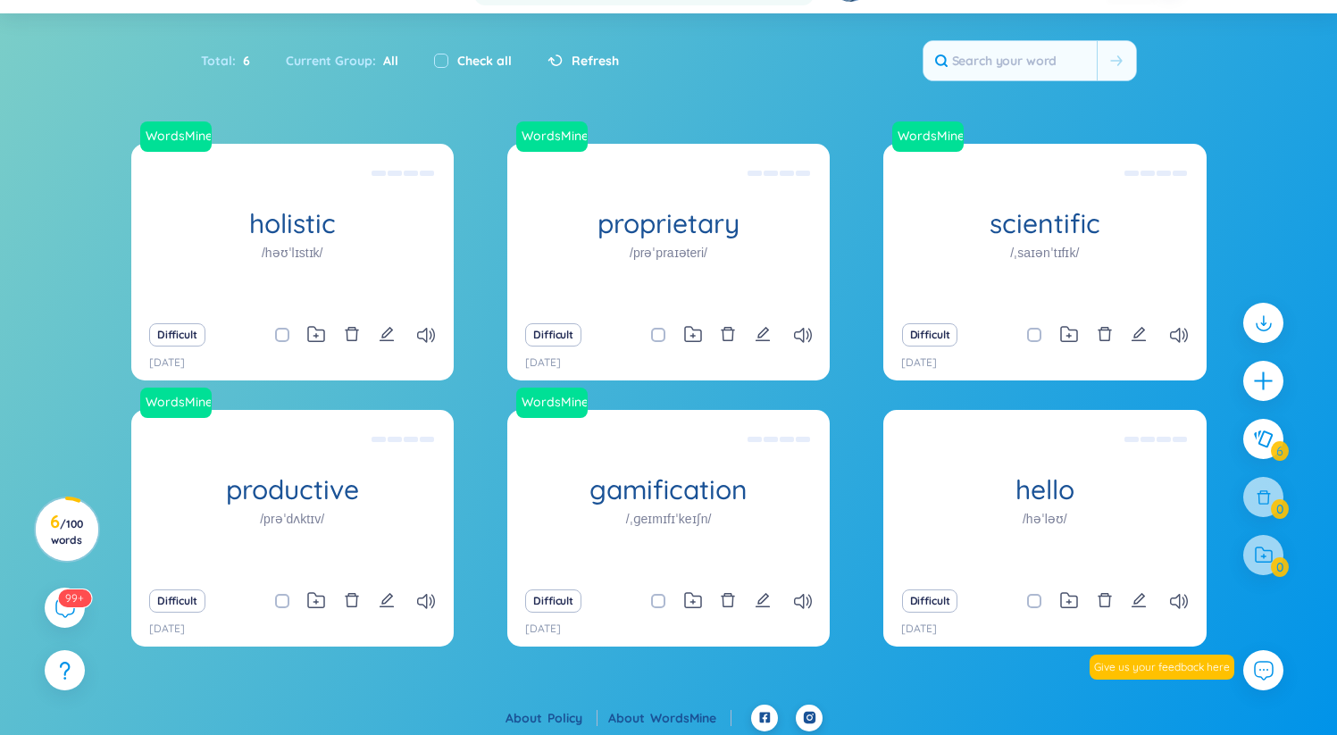
scroll to position [96, 0]
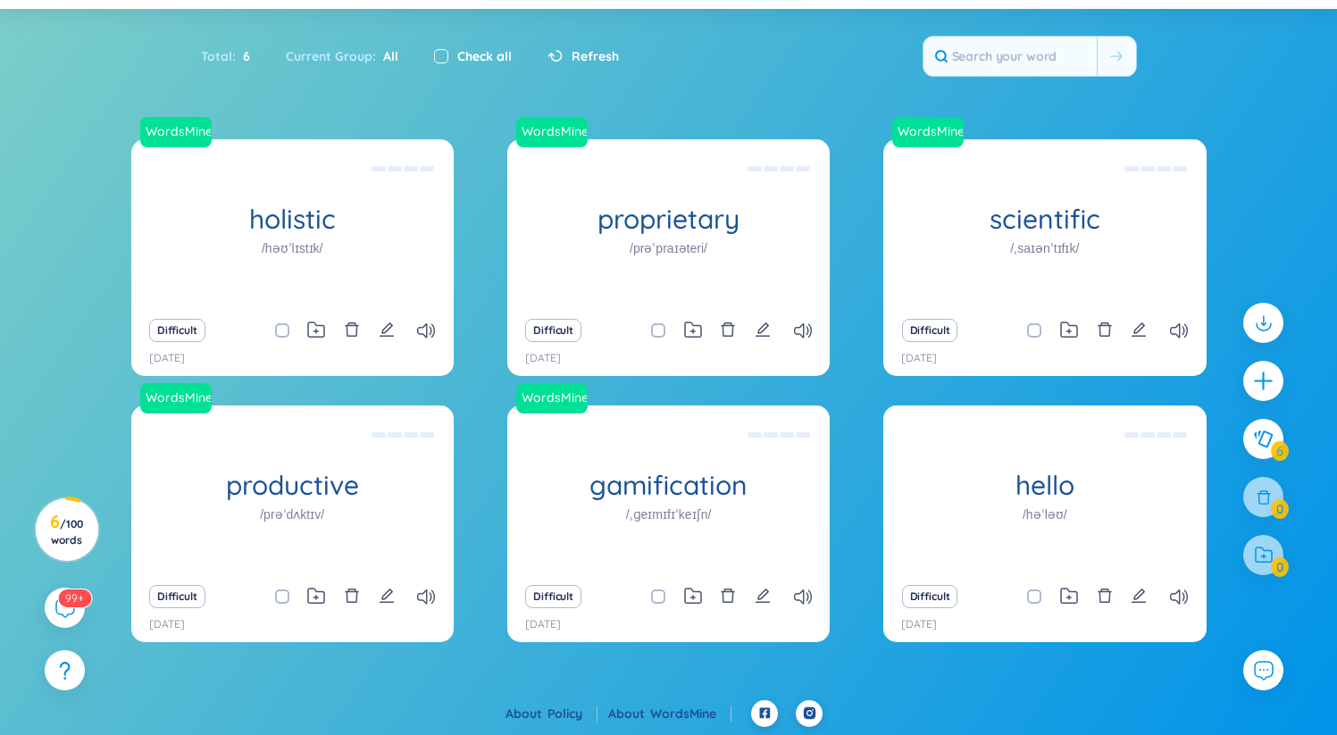
click at [434, 56] on input "checkbox" at bounding box center [441, 56] width 14 height 14
checkbox input "true"
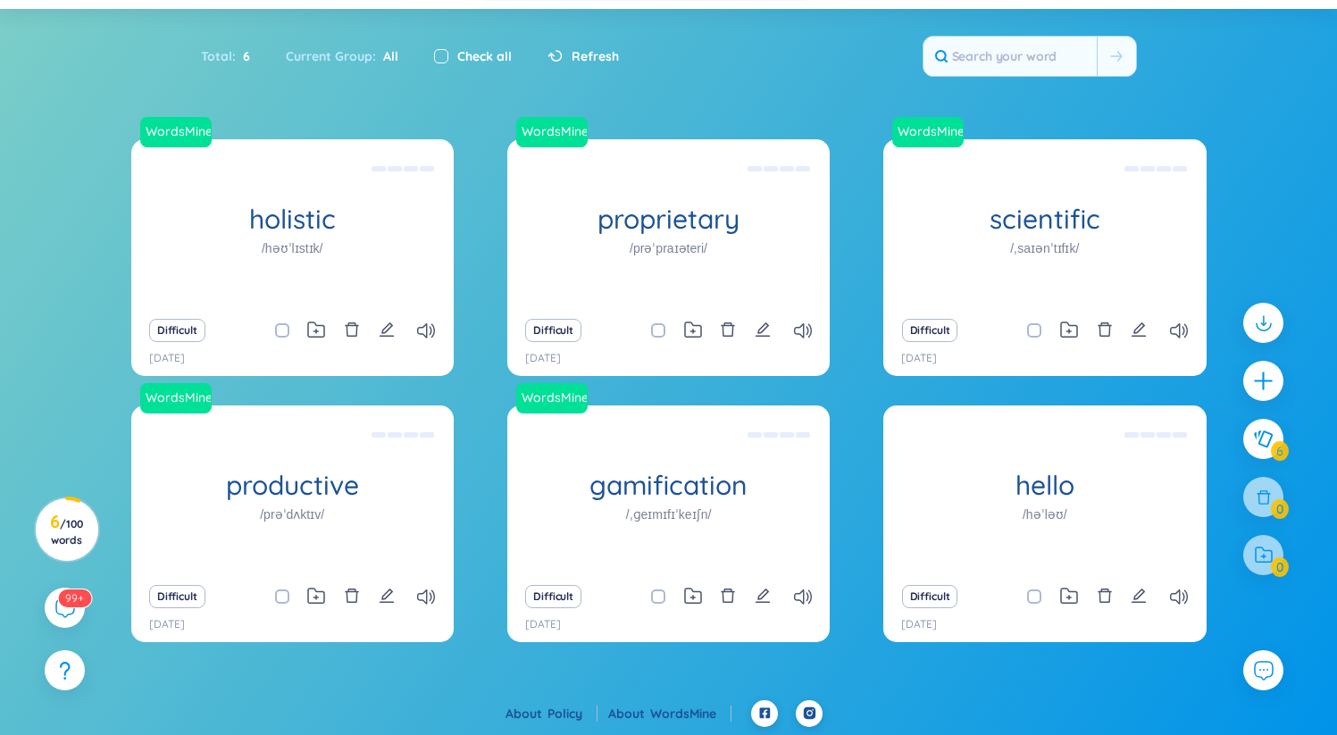
checkbox input "true"
click at [436, 54] on input "checkbox" at bounding box center [441, 56] width 14 height 14
checkbox input "false"
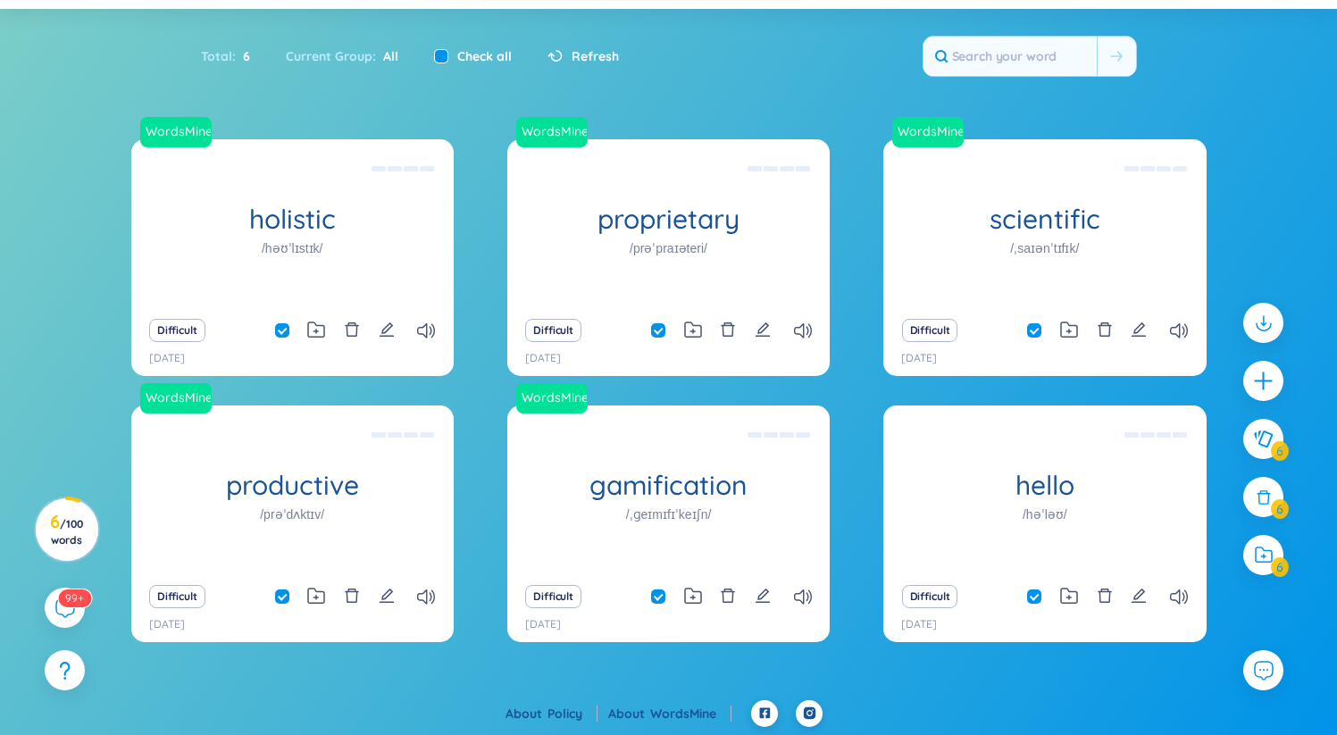
checkbox input "false"
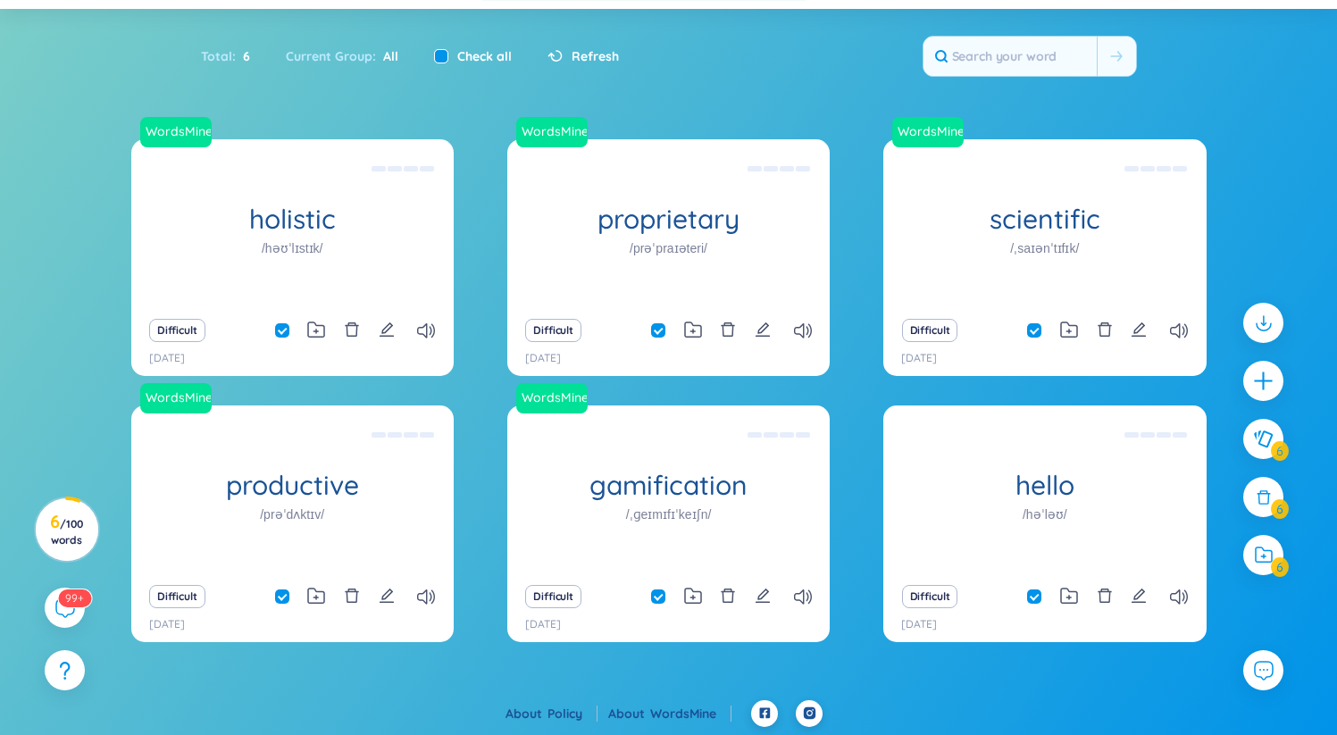
checkbox input "false"
click at [436, 54] on input "checkbox" at bounding box center [441, 56] width 14 height 14
checkbox input "true"
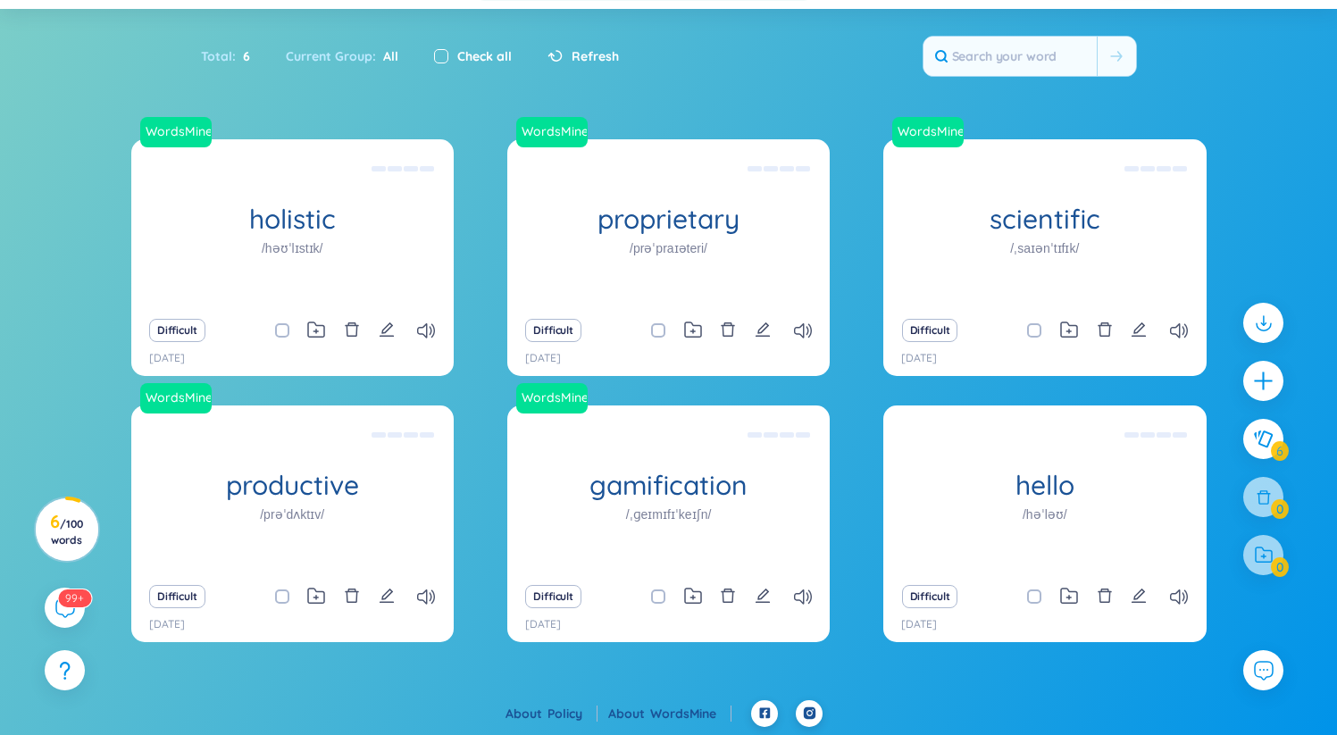
checkbox input "true"
click at [436, 54] on input "checkbox" at bounding box center [441, 56] width 14 height 14
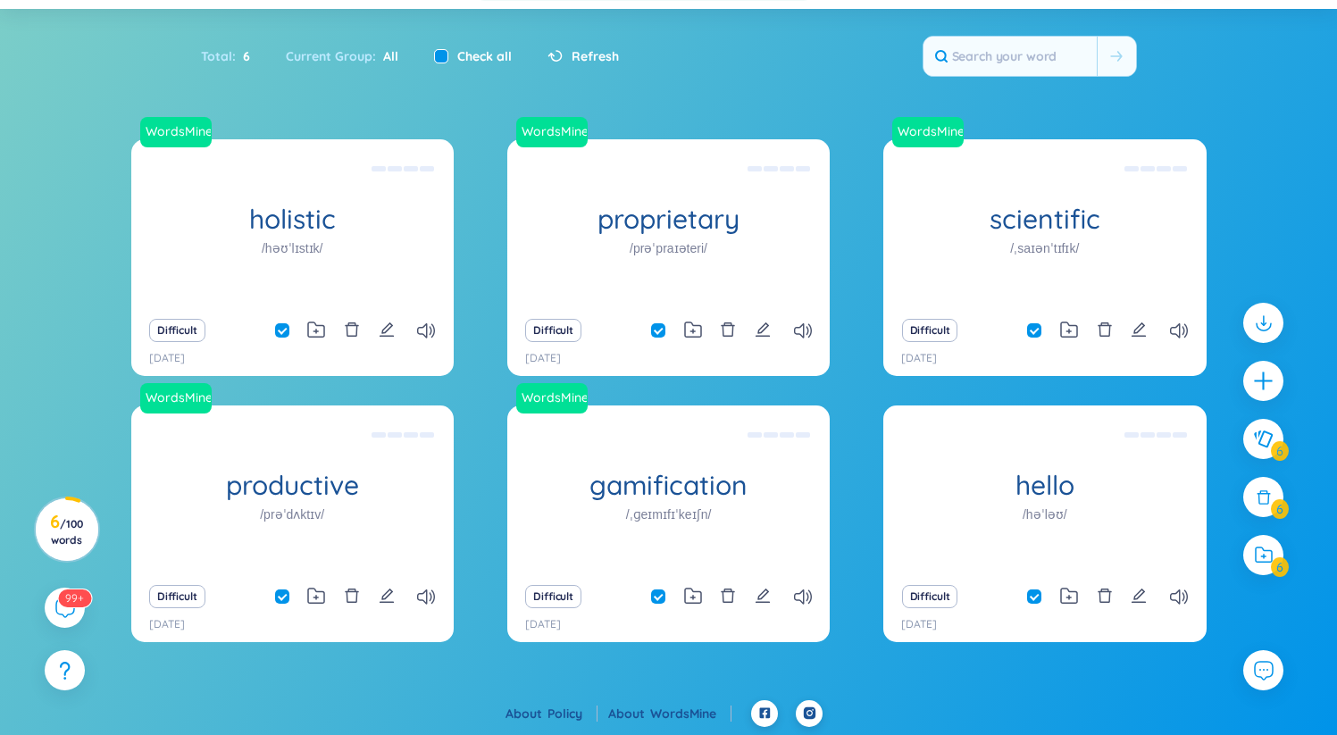
checkbox input "false"
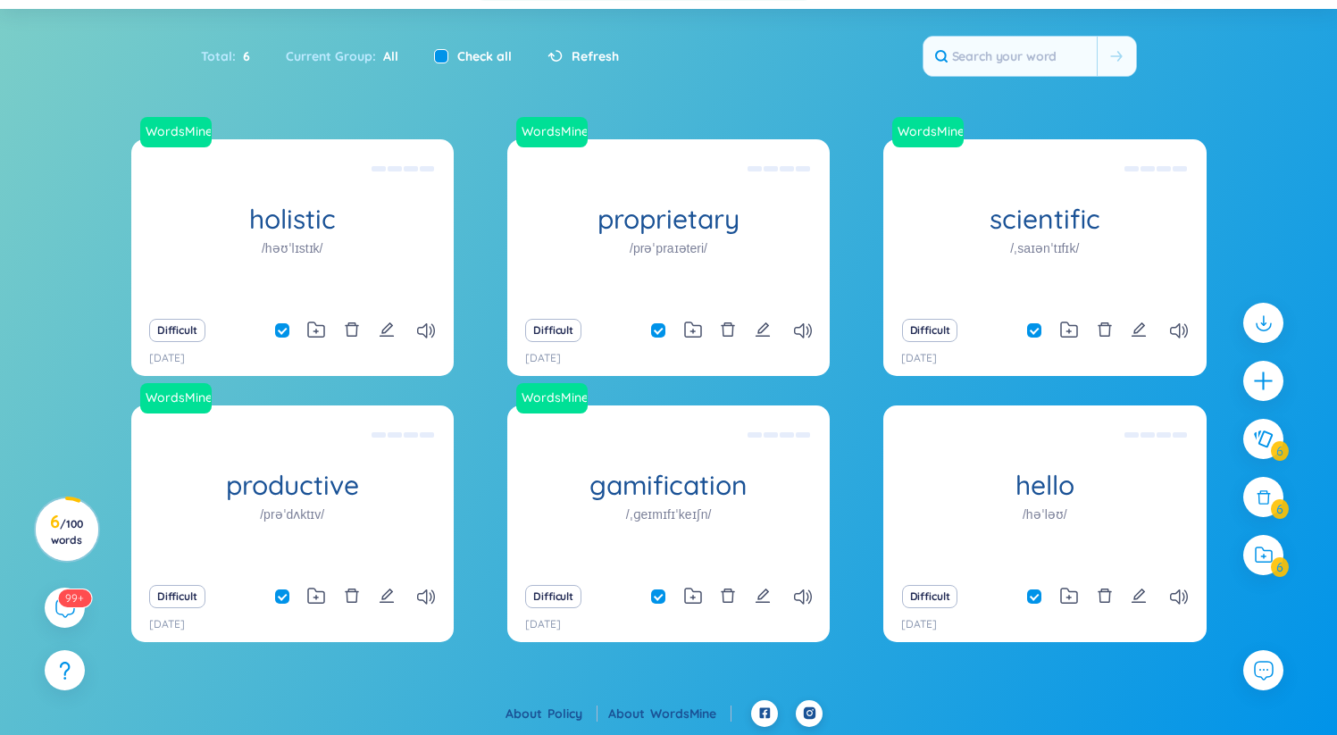
checkbox input "false"
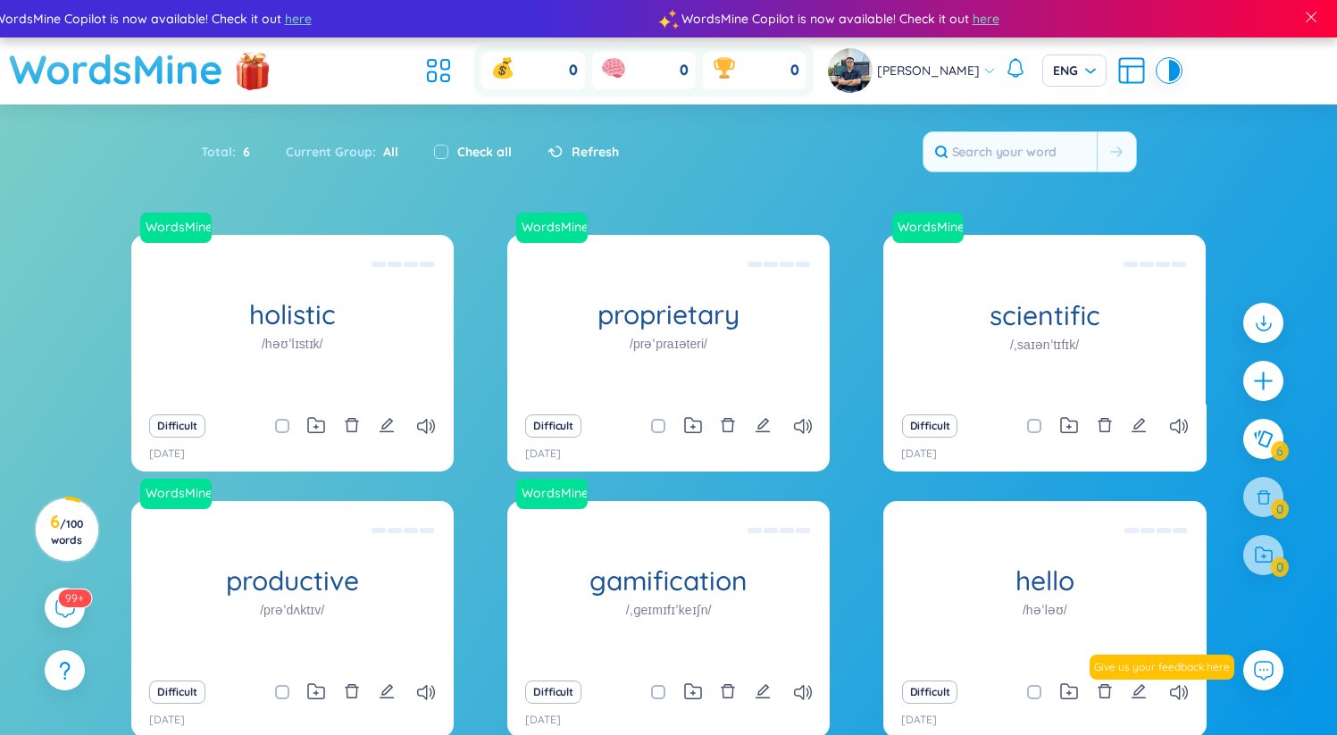
click at [153, 73] on h1 "WordsMine" at bounding box center [116, 68] width 214 height 63
